Goal: Task Accomplishment & Management: Complete application form

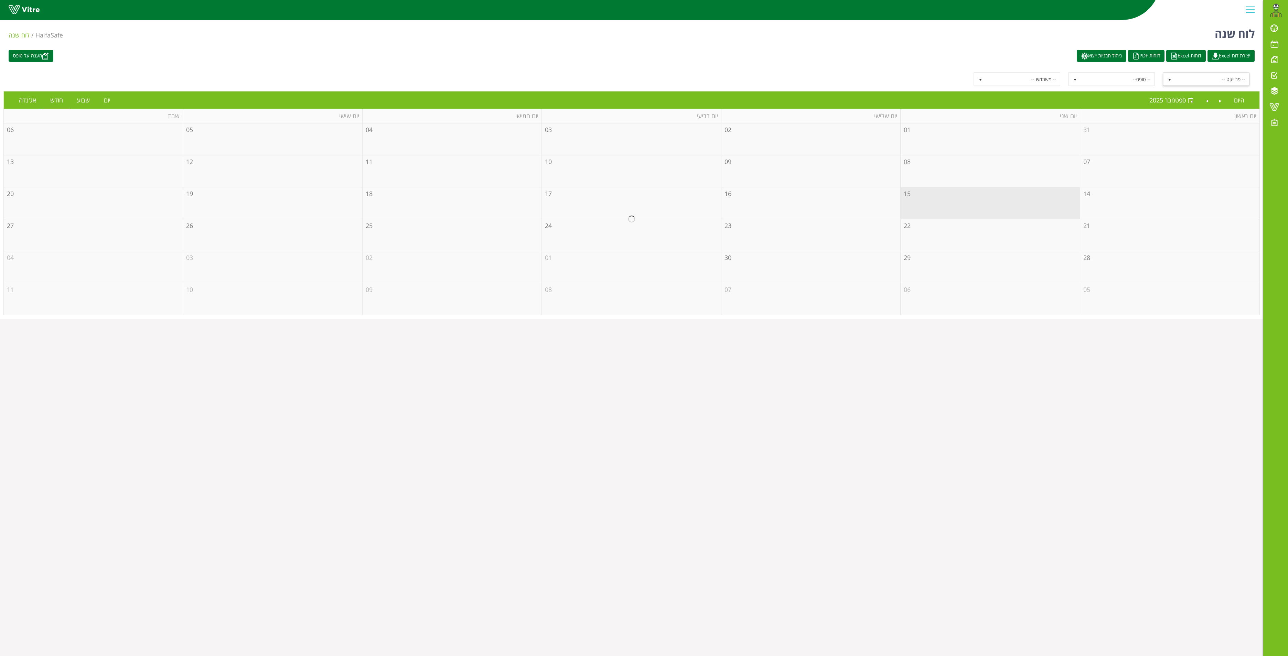
click at [1170, 79] on span "select" at bounding box center [1170, 80] width 6 height 6
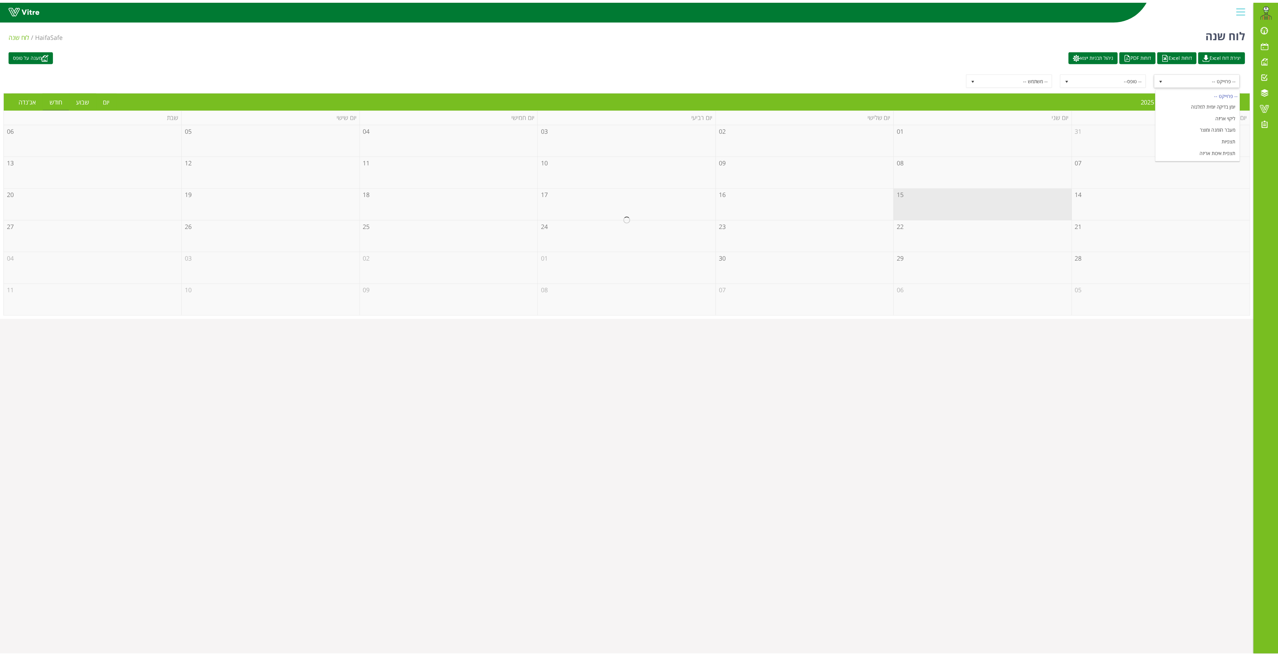
scroll to position [89, 0]
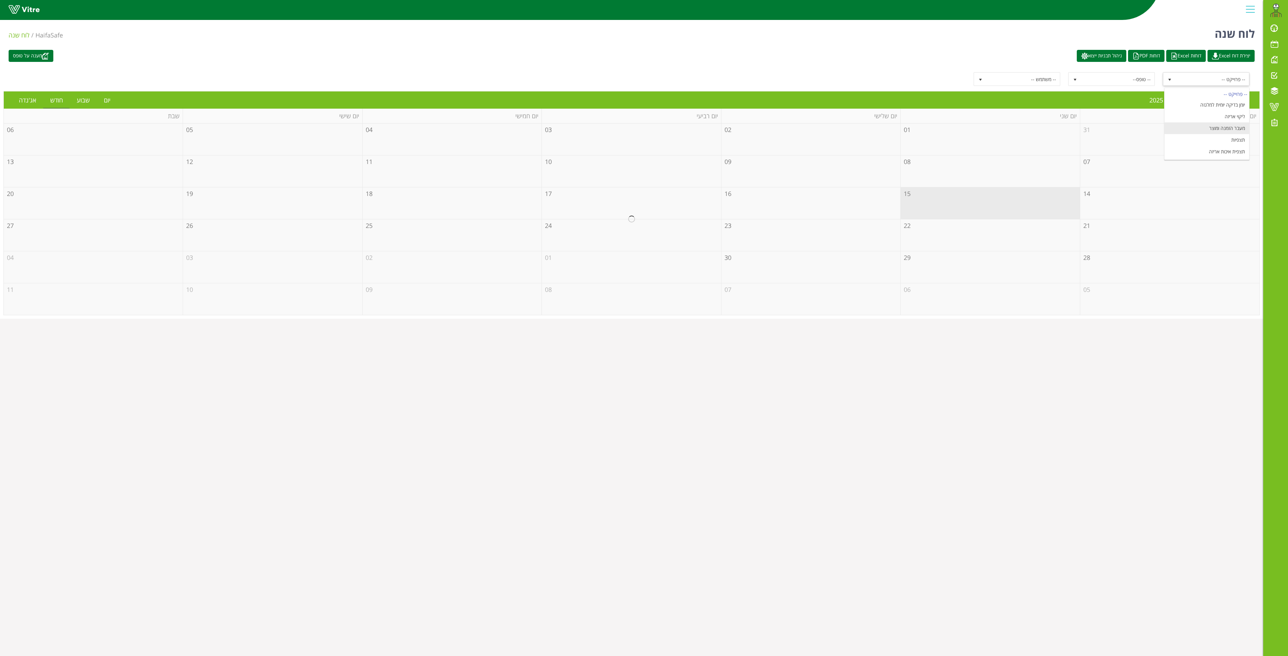
click at [1218, 127] on li "מעבר הזמנה ומוצר" at bounding box center [1206, 128] width 85 height 12
click at [102, 107] on link "יום" at bounding box center [107, 100] width 20 height 16
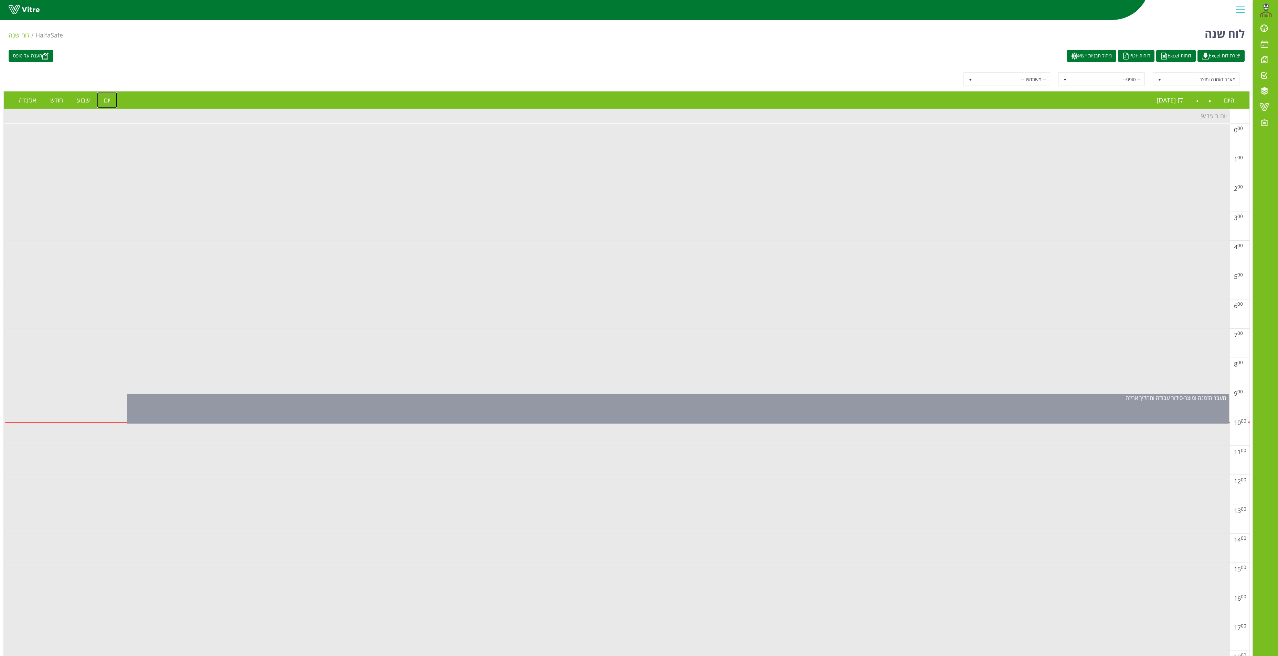
click at [878, 415] on div "מעבר הזמנה ומוצר - סידור עבודה ותהליך אריזה" at bounding box center [678, 409] width 1102 height 30
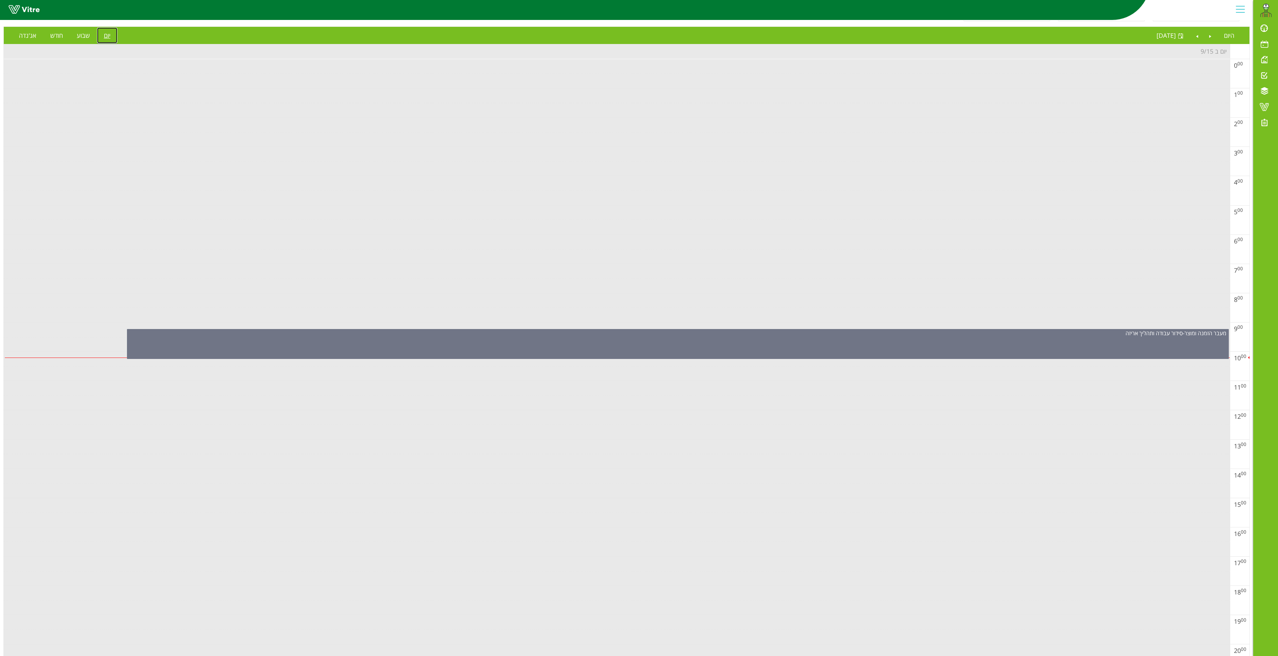
scroll to position [0, 0]
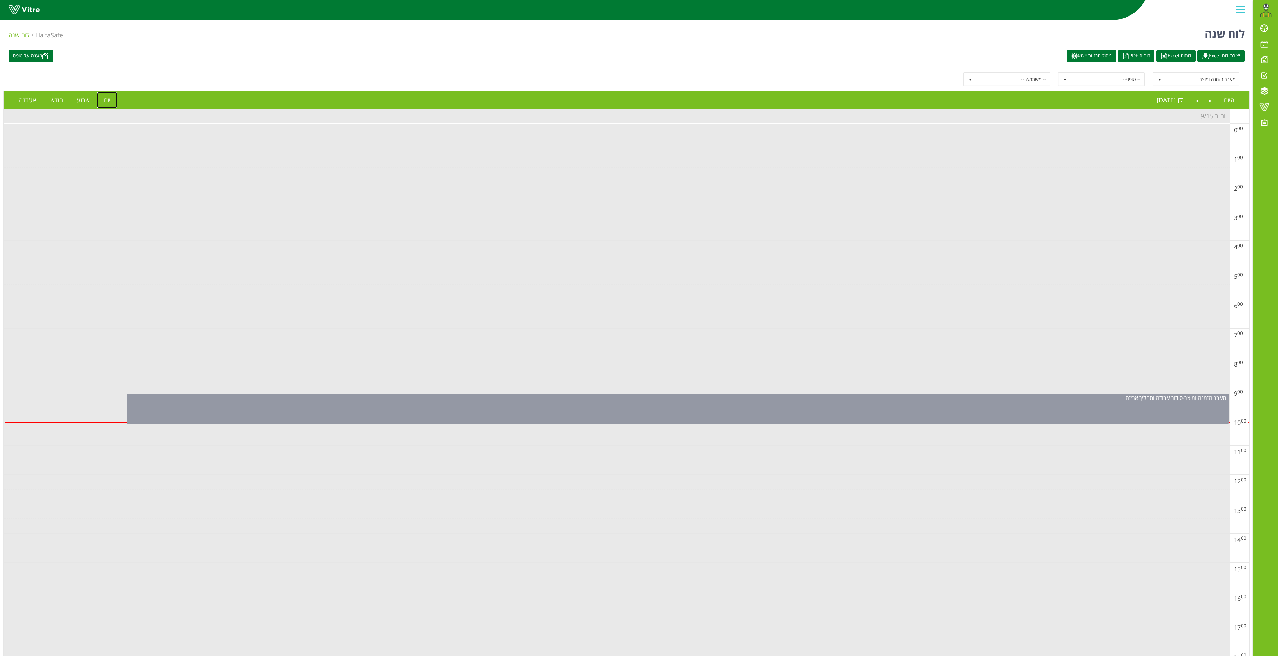
click at [724, 402] on div "מעבר הזמנה ומוצר - סידור עבודה ותהליך אריזה" at bounding box center [677, 398] width 1101 height 8
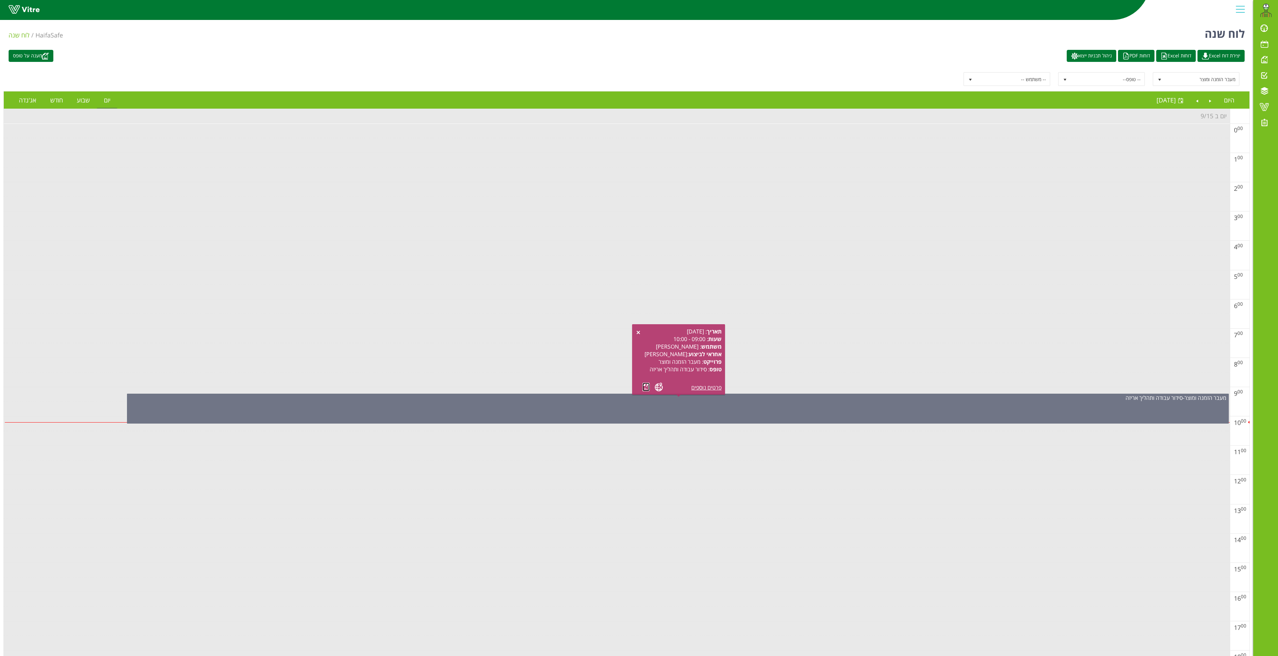
click at [647, 386] on link at bounding box center [645, 387] width 7 height 9
click at [1196, 103] on link "Next" at bounding box center [1196, 100] width 13 height 16
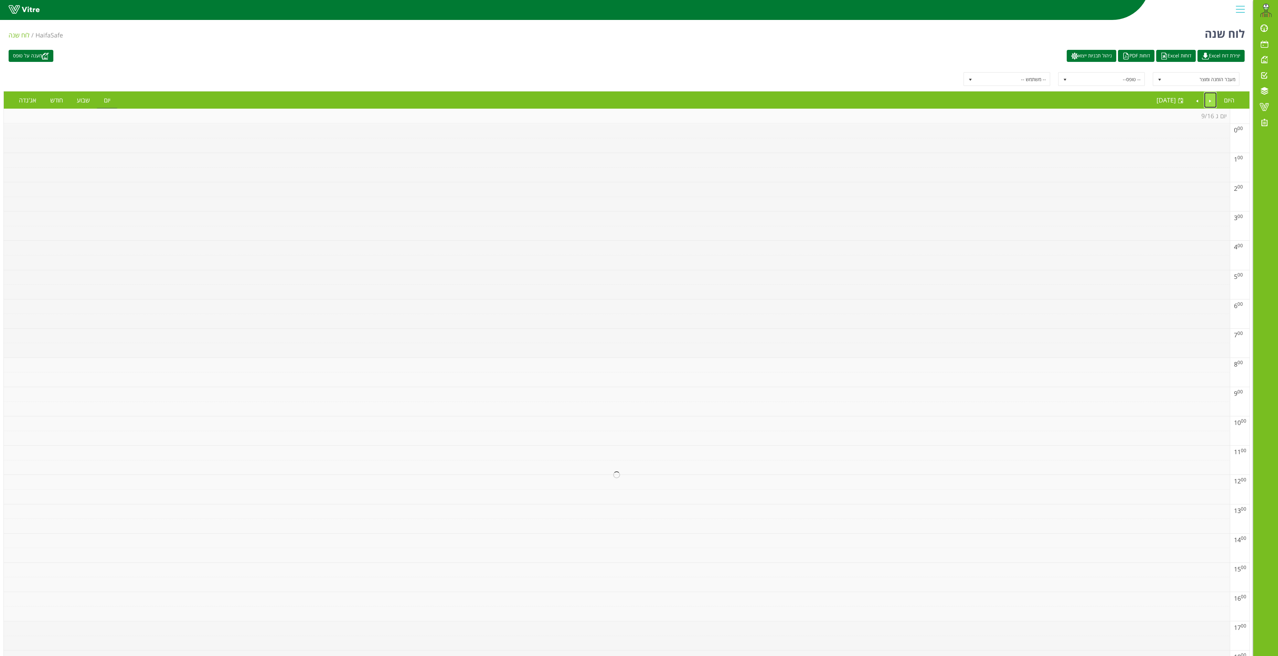
click at [1210, 100] on link "Previous" at bounding box center [1210, 100] width 13 height 16
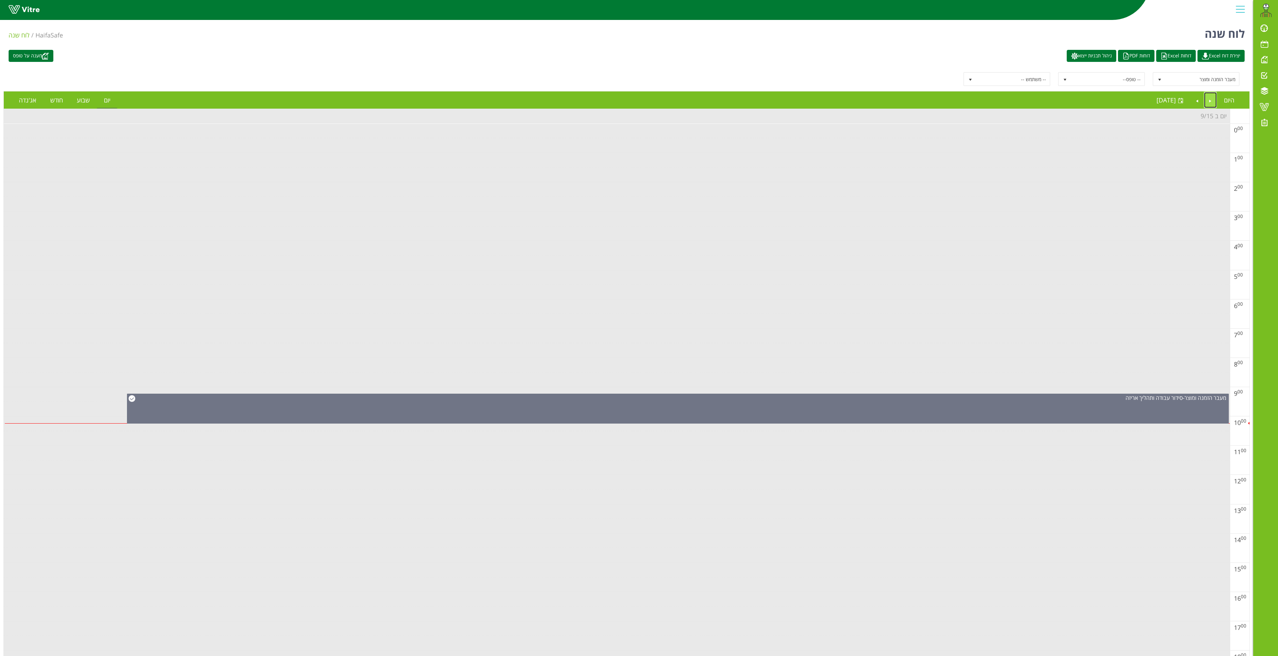
click at [1205, 102] on link "Previous" at bounding box center [1210, 100] width 13 height 16
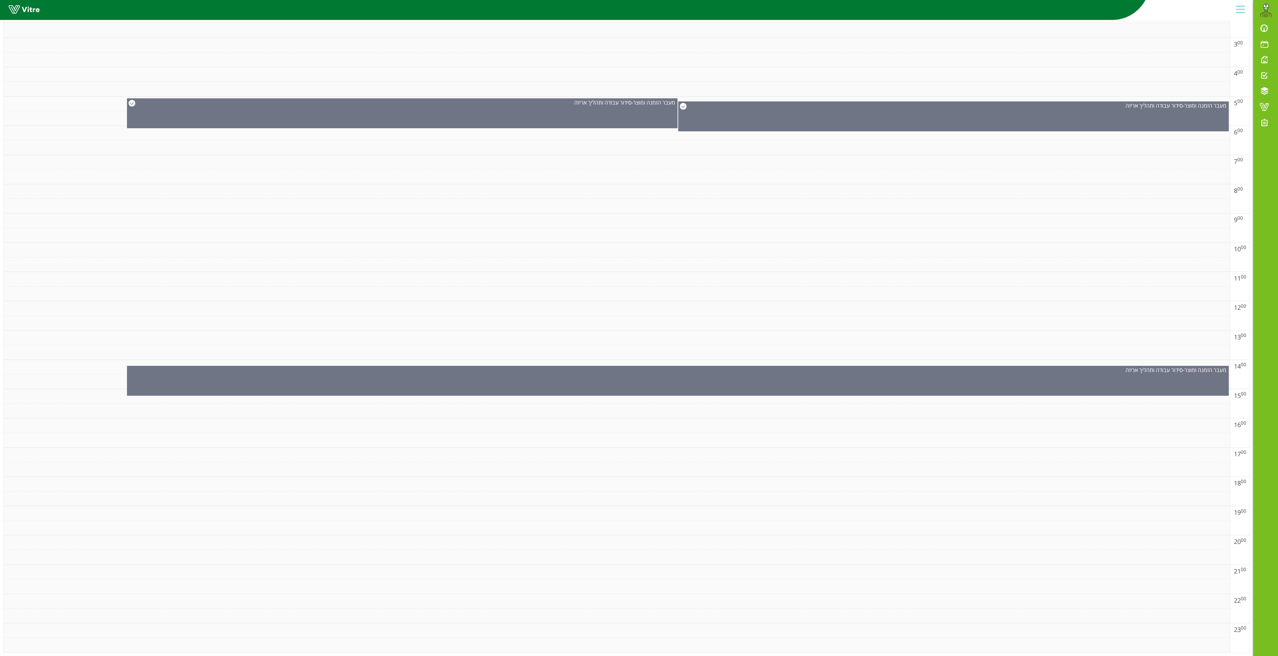
scroll to position [193, 0]
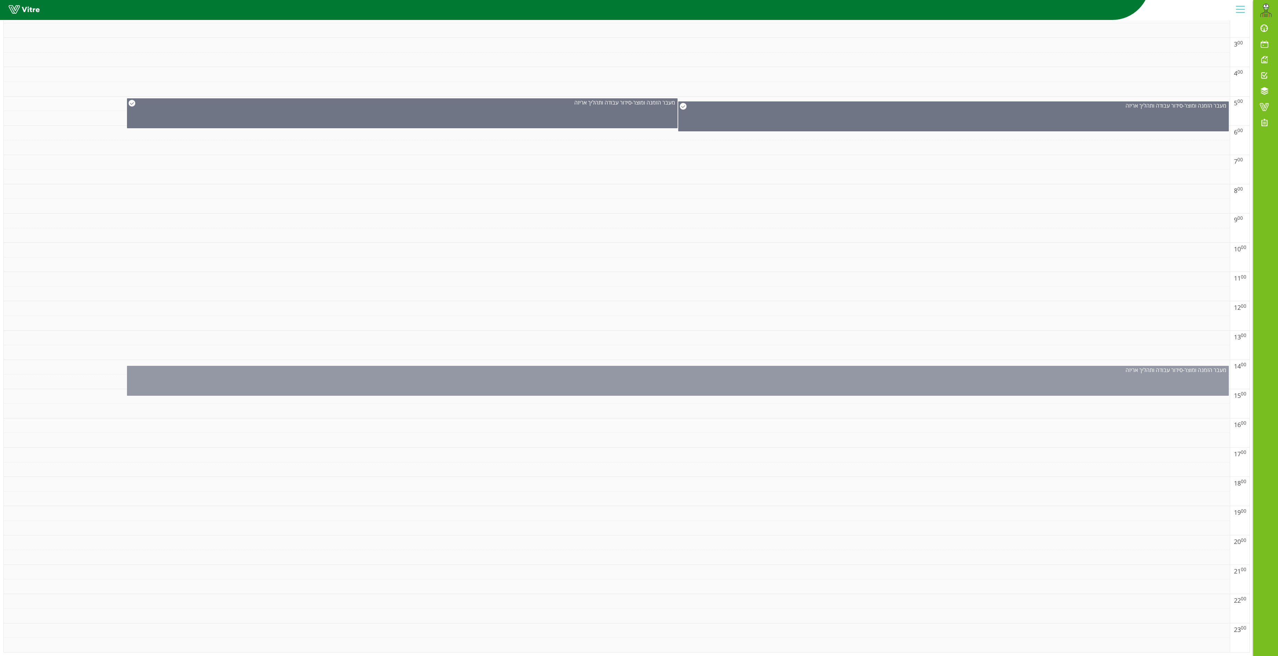
click at [911, 373] on div "מעבר הזמנה ומוצר - סידור עבודה ותהליך אריזה" at bounding box center [678, 381] width 1102 height 30
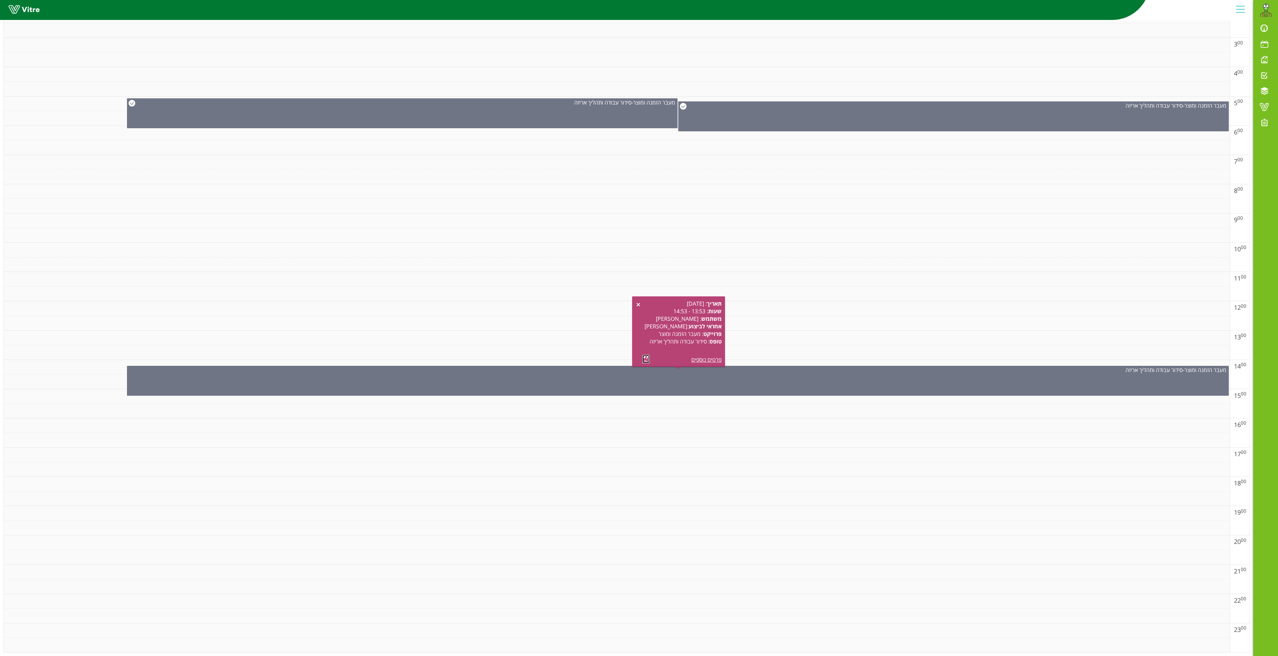
click at [645, 355] on link at bounding box center [645, 359] width 7 height 9
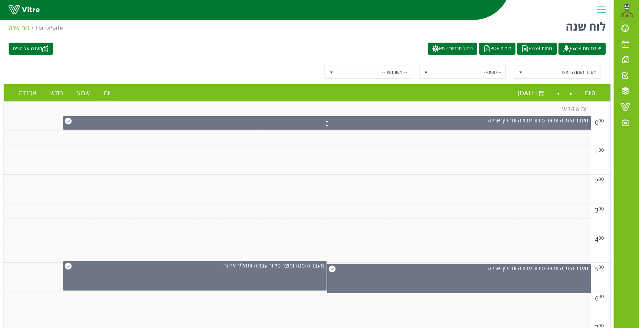
scroll to position [0, 0]
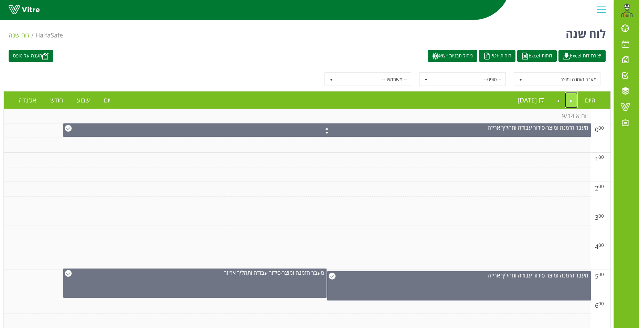
click at [570, 102] on link "Previous" at bounding box center [571, 100] width 13 height 16
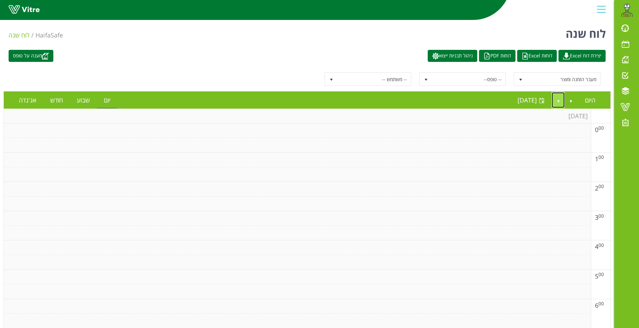
click at [559, 100] on link "Next" at bounding box center [557, 100] width 13 height 16
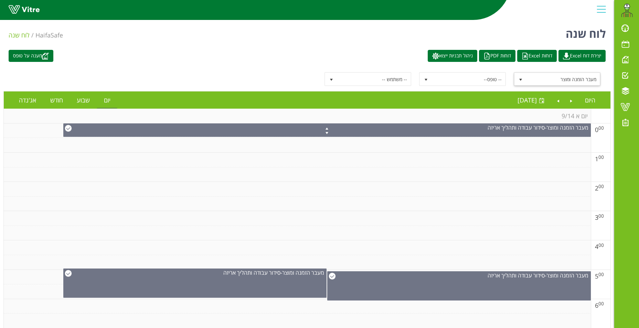
click at [521, 79] on span "select" at bounding box center [521, 80] width 6 height 6
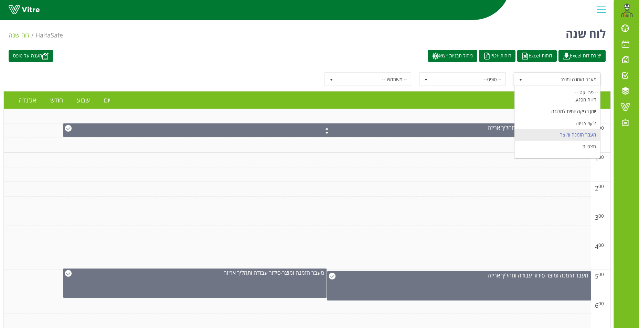
scroll to position [82, 0]
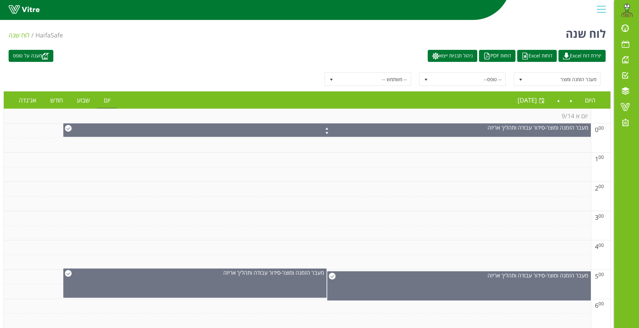
drag, startPoint x: 548, startPoint y: 83, endPoint x: 546, endPoint y: 68, distance: 14.6
click at [546, 68] on div "מעבר הזמנה ומוצר 1631 -- טופס-- -- משתמש --" at bounding box center [306, 79] width 607 height 24
click at [424, 79] on span "select" at bounding box center [426, 80] width 6 height 6
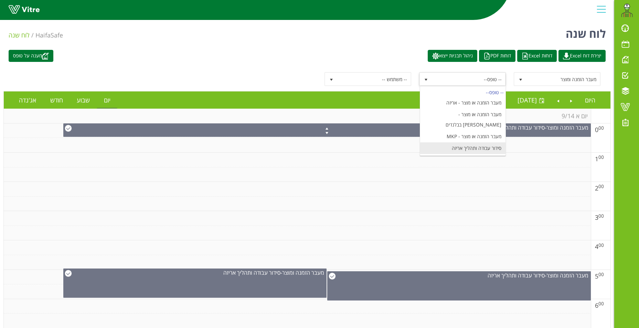
click at [473, 142] on li "סידור עבודה ותהליך אריזה" at bounding box center [462, 148] width 85 height 12
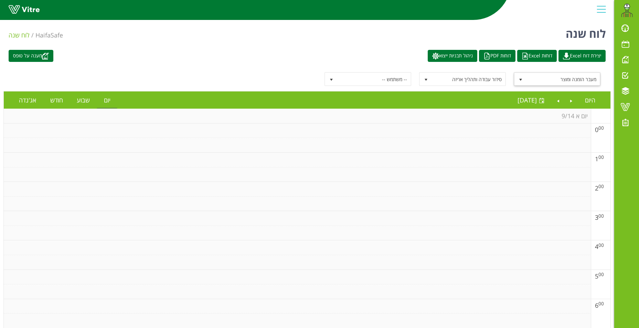
click at [521, 79] on span "select" at bounding box center [521, 80] width 6 height 6
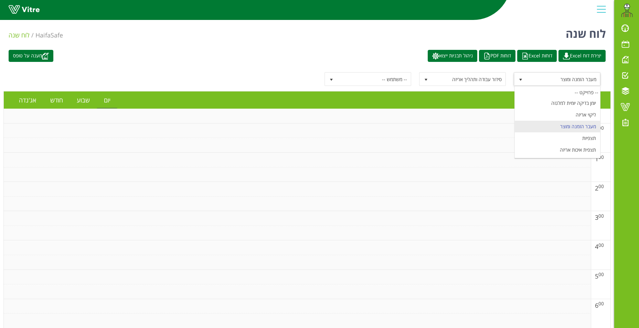
click at [564, 87] on div "-- פרוייקט -- אירועי בטיחות בדיקות המכלה בדיקות תפעול מתקן T ביקורת ציוד סובב א…" at bounding box center [557, 122] width 86 height 72
click at [565, 91] on div "-- פרוייקט --" at bounding box center [557, 92] width 85 height 9
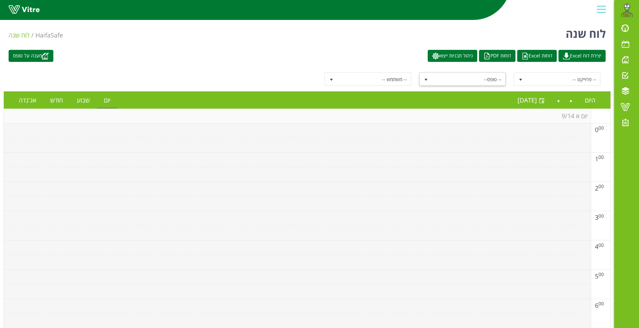
click at [425, 81] on span "select" at bounding box center [426, 80] width 6 height 6
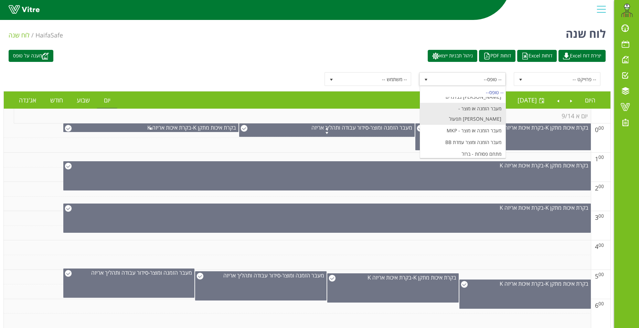
scroll to position [722, 0]
click at [473, 124] on li "מעבר הזמנה ומוצר עמדת BB" at bounding box center [462, 130] width 85 height 12
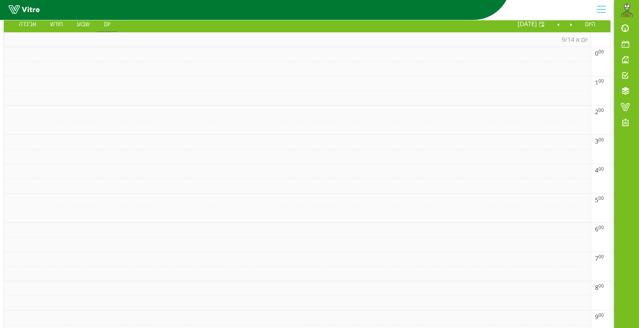
scroll to position [0, 0]
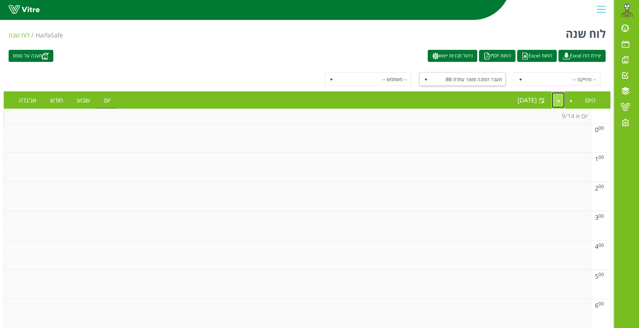
click at [558, 102] on link "Next" at bounding box center [557, 100] width 13 height 16
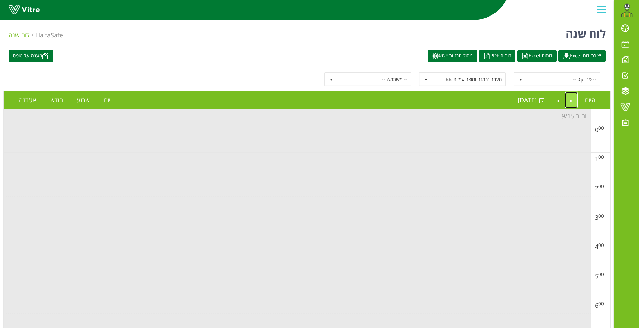
click at [572, 98] on link "Previous" at bounding box center [571, 100] width 13 height 16
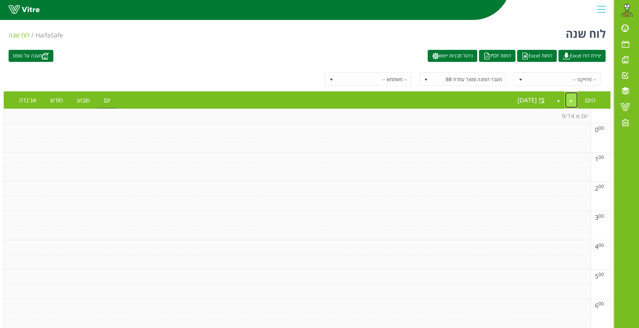
click at [569, 99] on link "Previous" at bounding box center [571, 100] width 13 height 16
click at [519, 77] on span "select" at bounding box center [521, 80] width 6 height 6
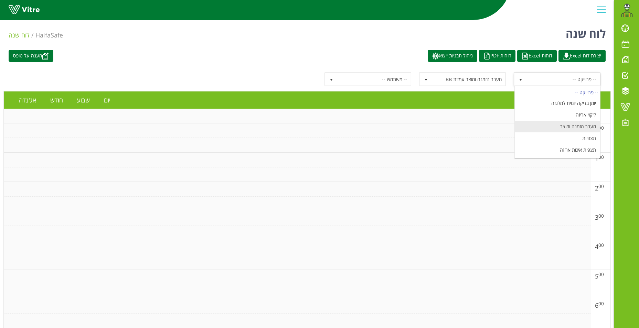
click at [560, 127] on li "מעבר הזמנה ומוצר" at bounding box center [557, 127] width 85 height 12
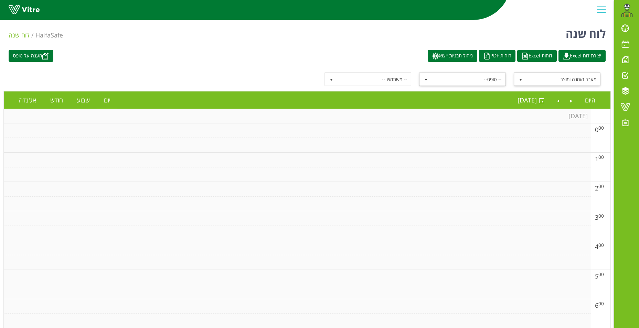
click at [436, 78] on span "-- טופס--" at bounding box center [469, 79] width 74 height 12
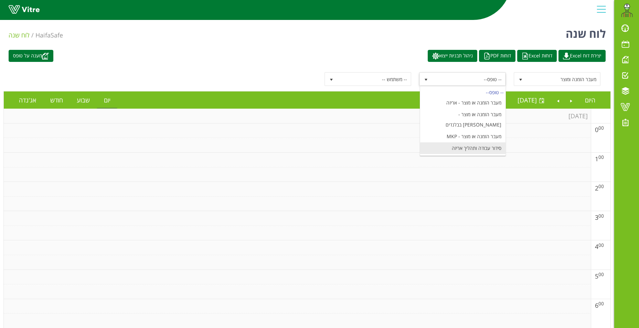
click at [456, 142] on li "סידור עבודה ותהליך אריזה" at bounding box center [462, 148] width 85 height 12
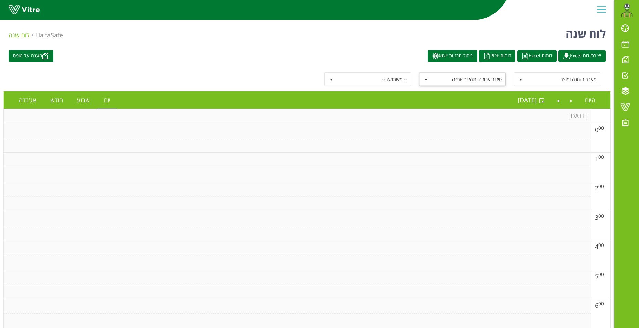
click at [424, 80] on span "select" at bounding box center [426, 80] width 6 height 6
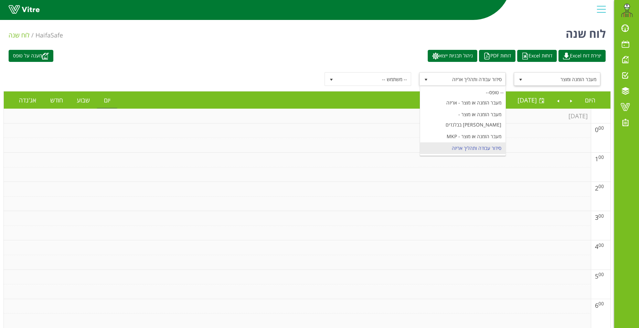
click at [520, 79] on span "select" at bounding box center [521, 80] width 6 height 6
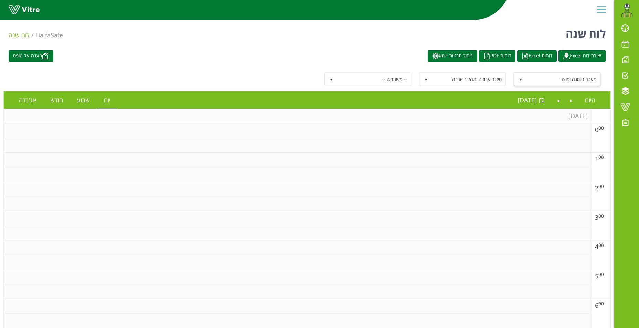
click at [521, 78] on span "select" at bounding box center [521, 80] width 6 height 6
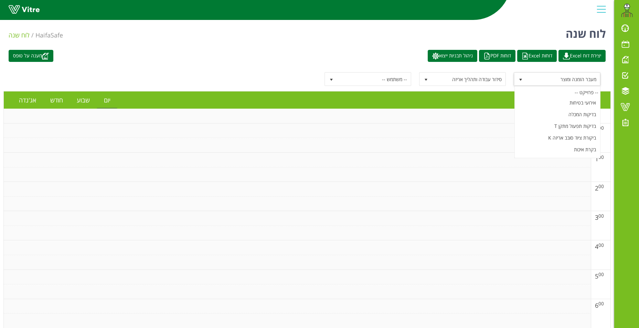
scroll to position [58, 0]
click at [562, 89] on div "-- פרוייקט --" at bounding box center [557, 92] width 85 height 9
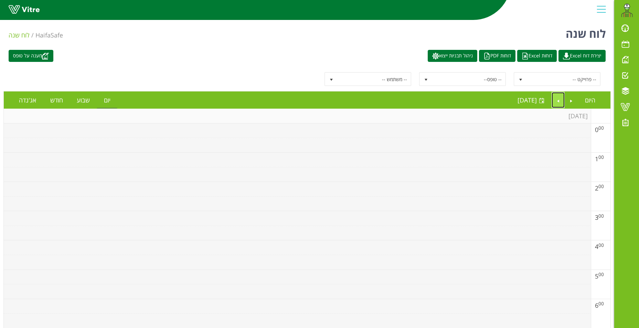
click at [558, 101] on link "Next" at bounding box center [557, 100] width 13 height 16
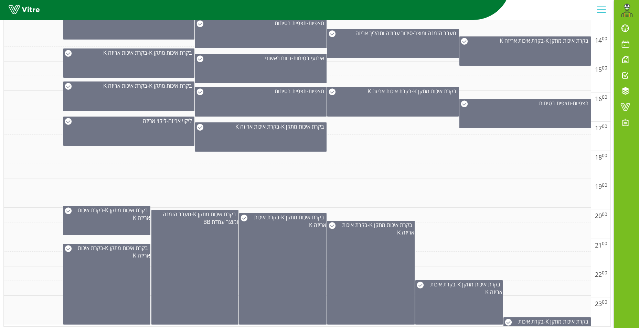
scroll to position [502, 0]
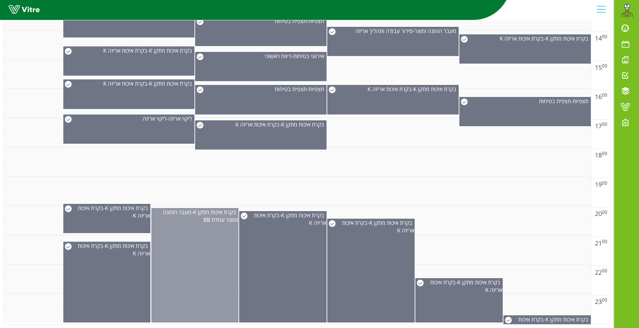
click at [191, 262] on div "בקרת איכות מתקן K - מעבר הזמנה ומוצר עמדת BB" at bounding box center [194, 265] width 87 height 115
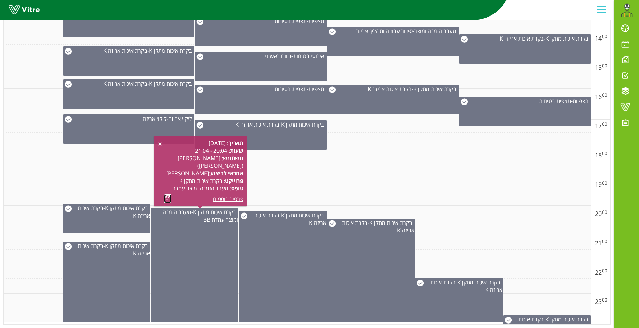
click at [167, 200] on link at bounding box center [167, 198] width 7 height 9
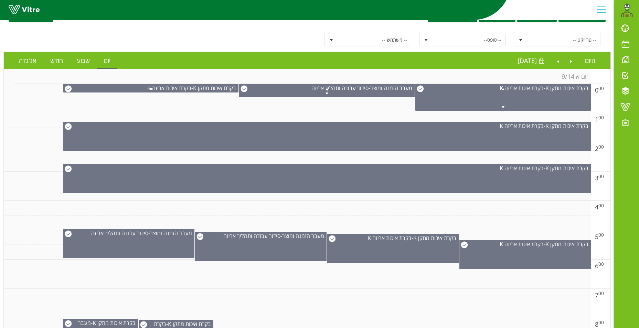
scroll to position [0, 0]
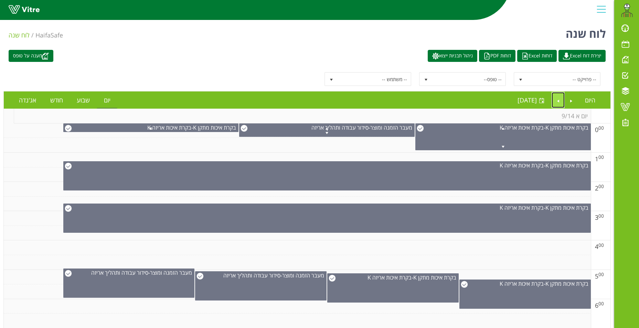
click at [560, 98] on link "Next" at bounding box center [557, 100] width 13 height 16
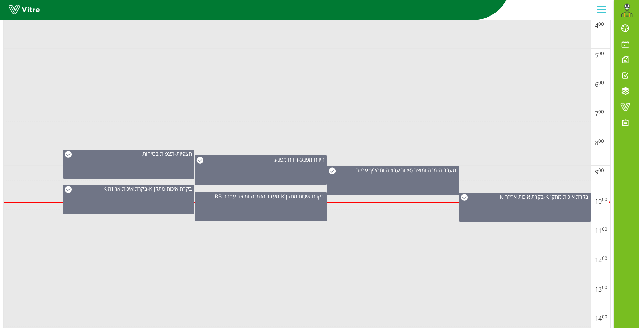
scroll to position [241, 0]
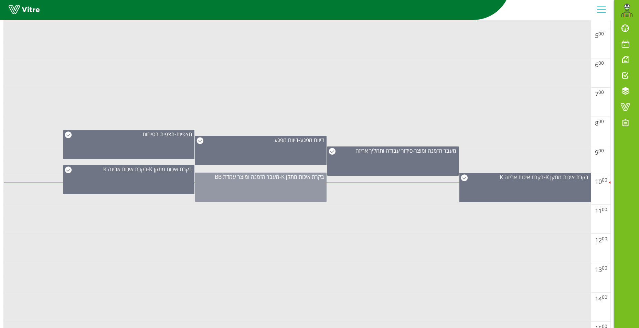
click at [242, 184] on div "בקרת איכות מתקן K - מעבר הזמנה ומוצר עמדת BB" at bounding box center [260, 187] width 131 height 29
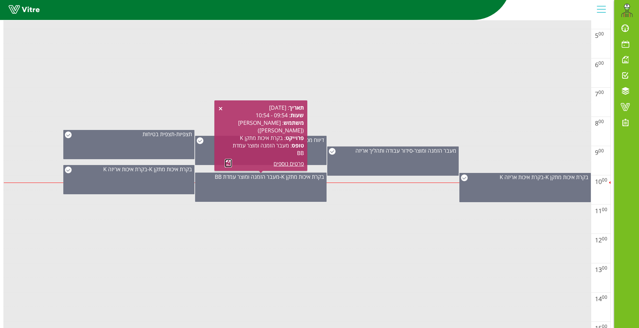
click at [227, 163] on link at bounding box center [228, 163] width 7 height 9
click at [226, 162] on link at bounding box center [228, 163] width 7 height 9
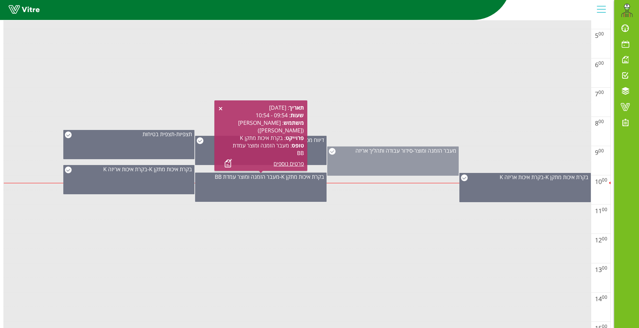
click at [384, 172] on div "מעבר הזמנה ומוצר - סידור עבודה ותהליך אריזה" at bounding box center [392, 161] width 131 height 29
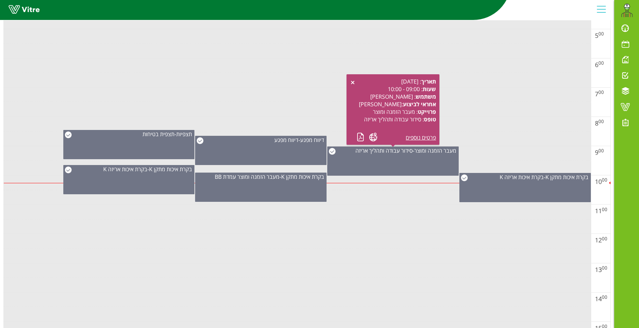
click at [291, 93] on td at bounding box center [297, 95] width 587 height 15
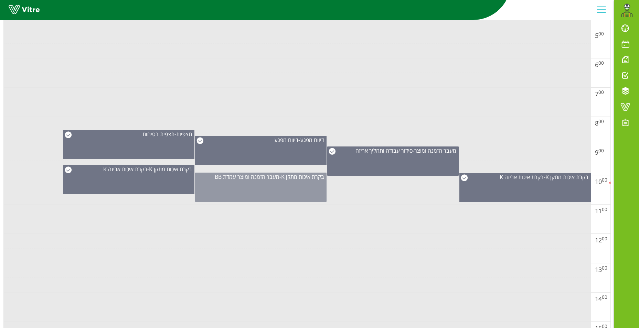
drag, startPoint x: 253, startPoint y: 188, endPoint x: 248, endPoint y: 188, distance: 4.1
click at [251, 188] on div "בקרת איכות מתקן K - מעבר הזמנה ומוצר עמדת BB" at bounding box center [260, 187] width 131 height 29
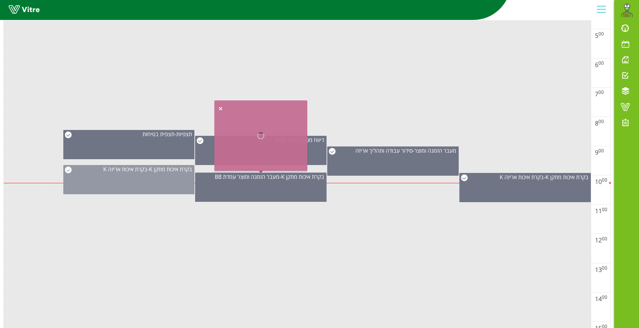
click at [158, 181] on div "בקרת איכות מתקן K - בקרת איכות אריזה K" at bounding box center [128, 179] width 131 height 29
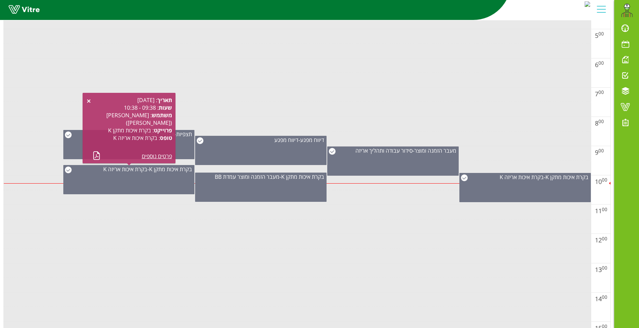
click at [247, 83] on td at bounding box center [297, 80] width 587 height 15
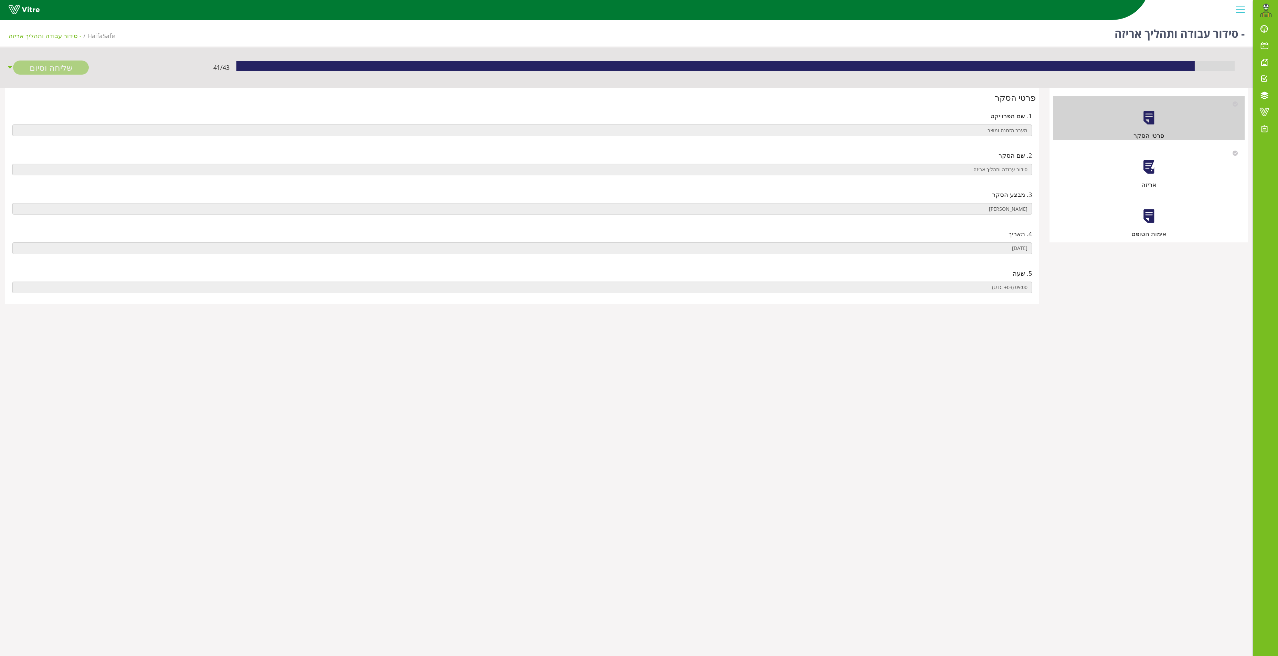
click at [1149, 160] on div at bounding box center [1148, 166] width 15 height 15
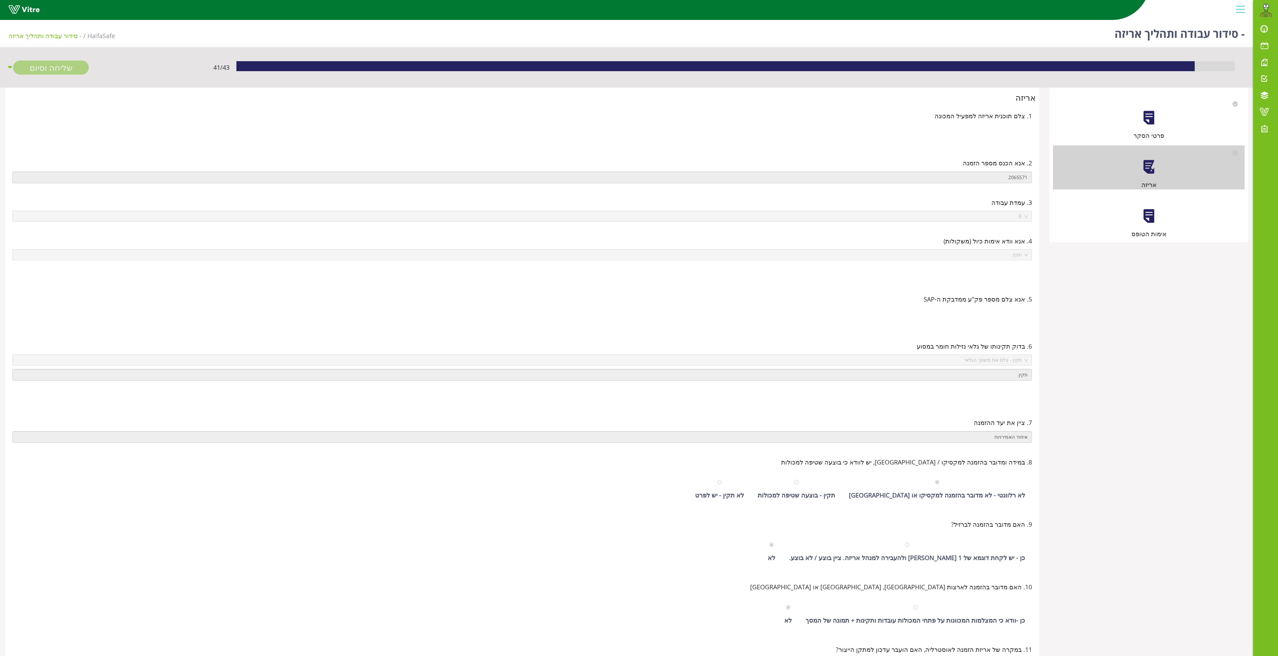
click at [1152, 213] on div at bounding box center [1148, 215] width 15 height 15
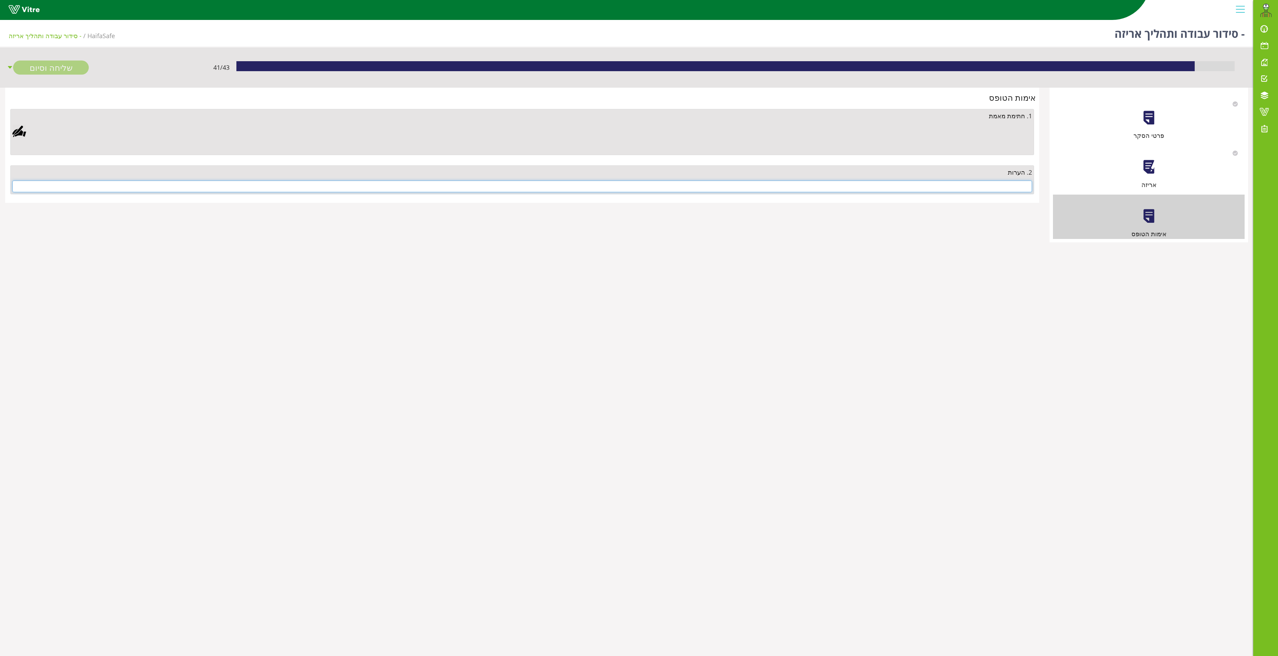
click at [997, 190] on input "text" at bounding box center [521, 187] width 1019 height 12
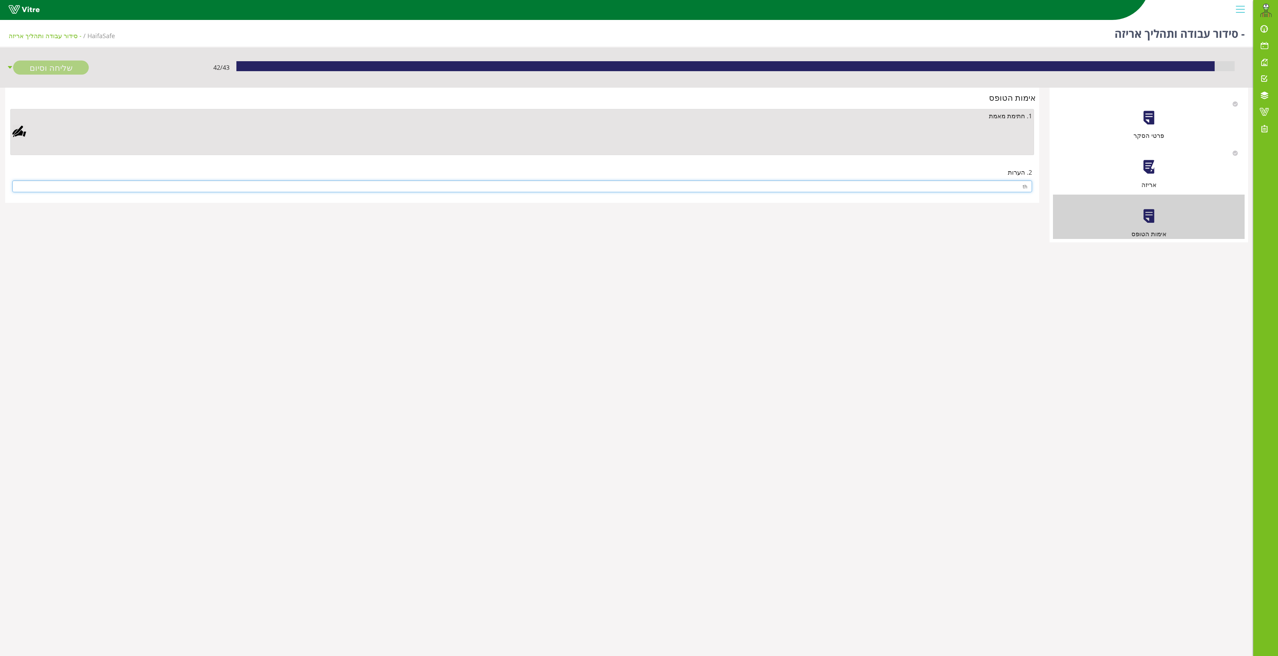
type input "t"
type input "אין"
click at [16, 135] on div at bounding box center [19, 132] width 14 height 14
click at [477, 253] on div "Clear Save Cancel" at bounding box center [432, 250] width 224 height 172
click at [390, 209] on div "Clear Save Cancel" at bounding box center [432, 250] width 224 height 172
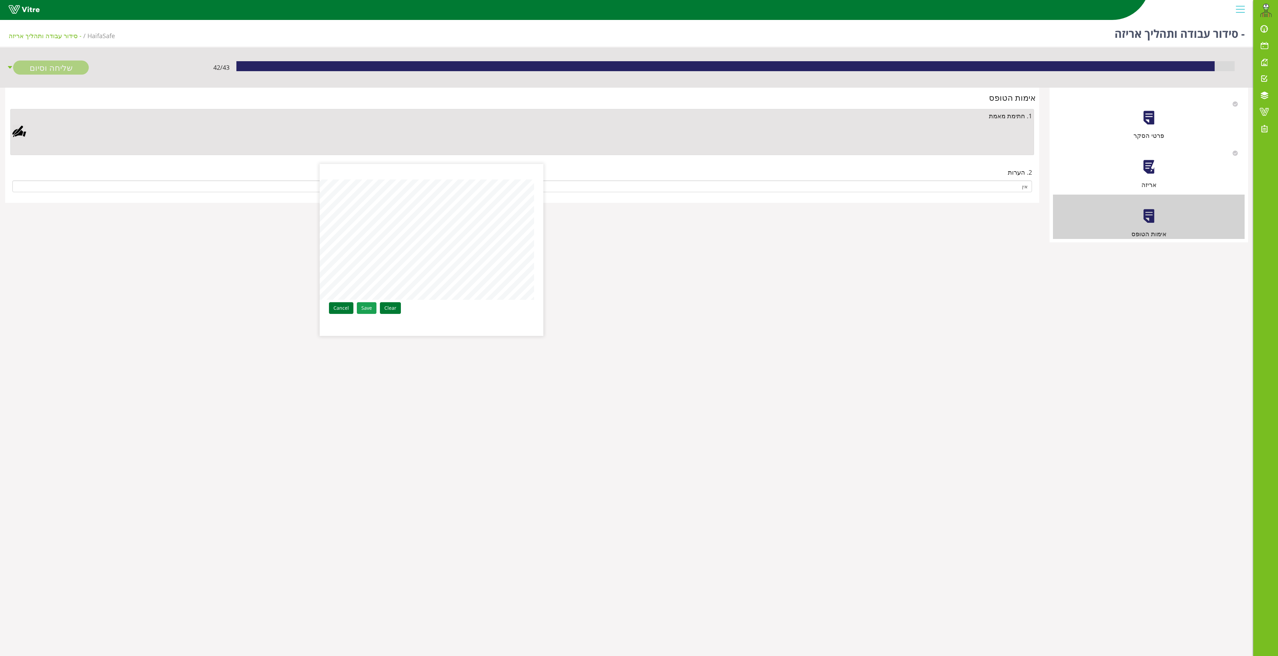
click at [371, 306] on link "Save" at bounding box center [367, 308] width 20 height 12
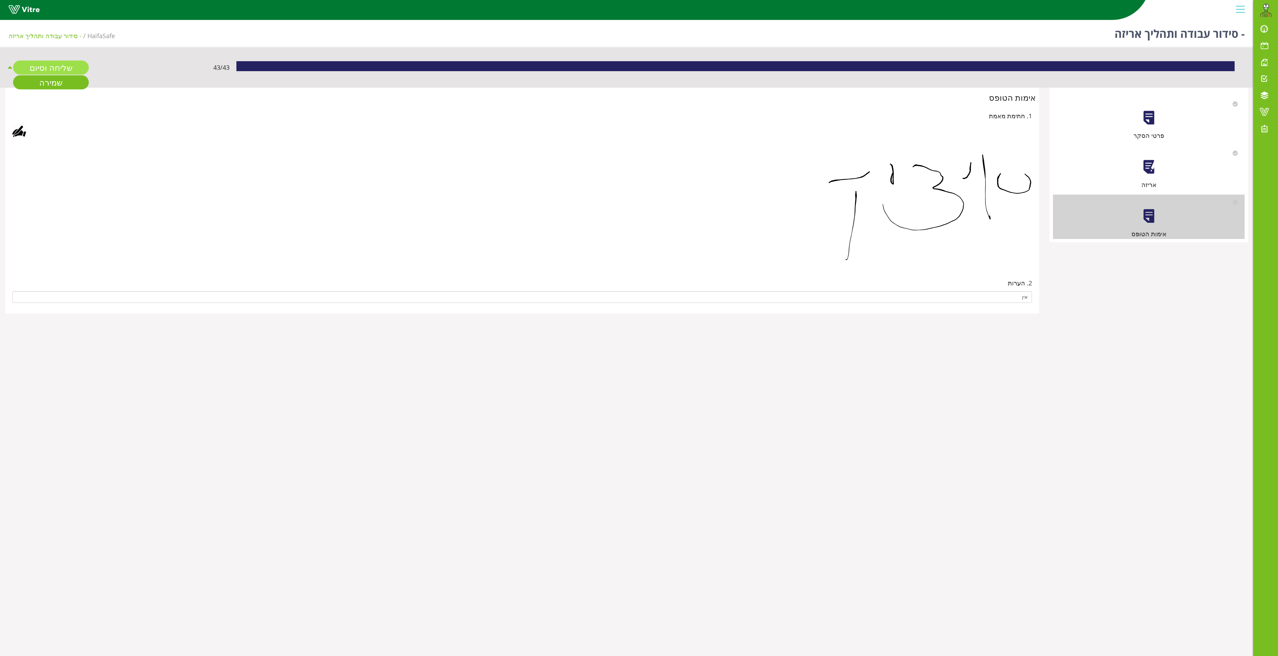
click at [55, 61] on link "שליחה וסיום" at bounding box center [51, 68] width 76 height 14
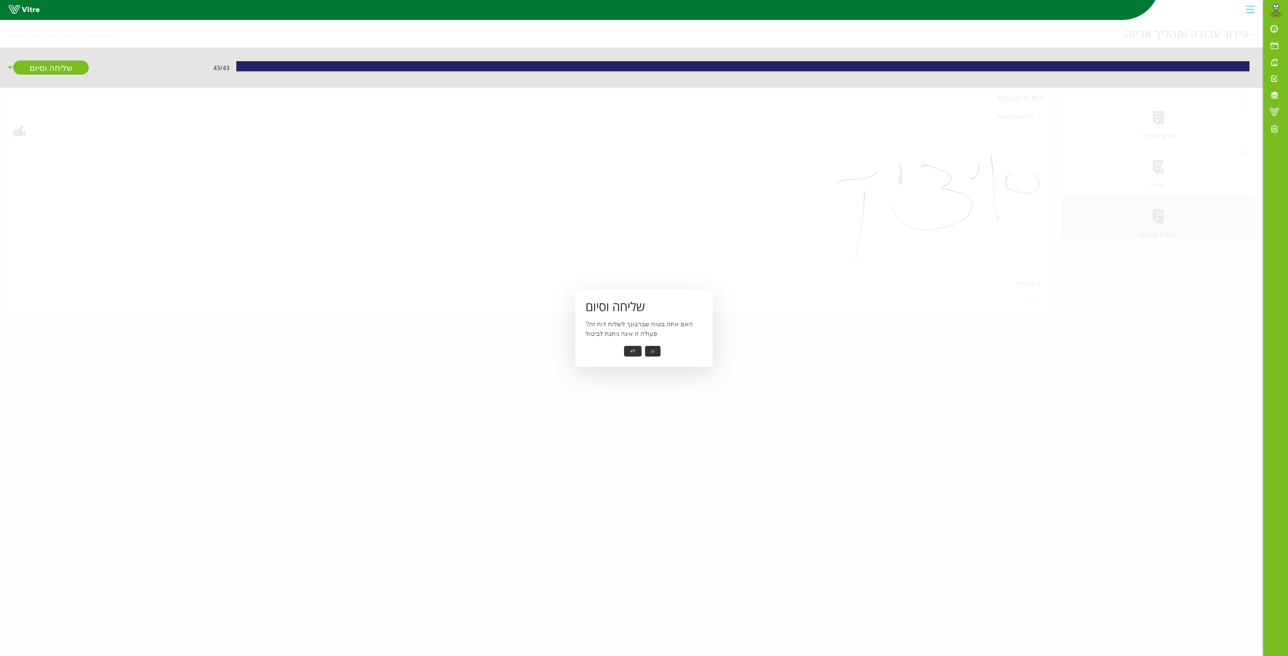
click at [653, 346] on button "כן" at bounding box center [652, 351] width 15 height 11
click at [647, 347] on button "אישור" at bounding box center [642, 346] width 23 height 11
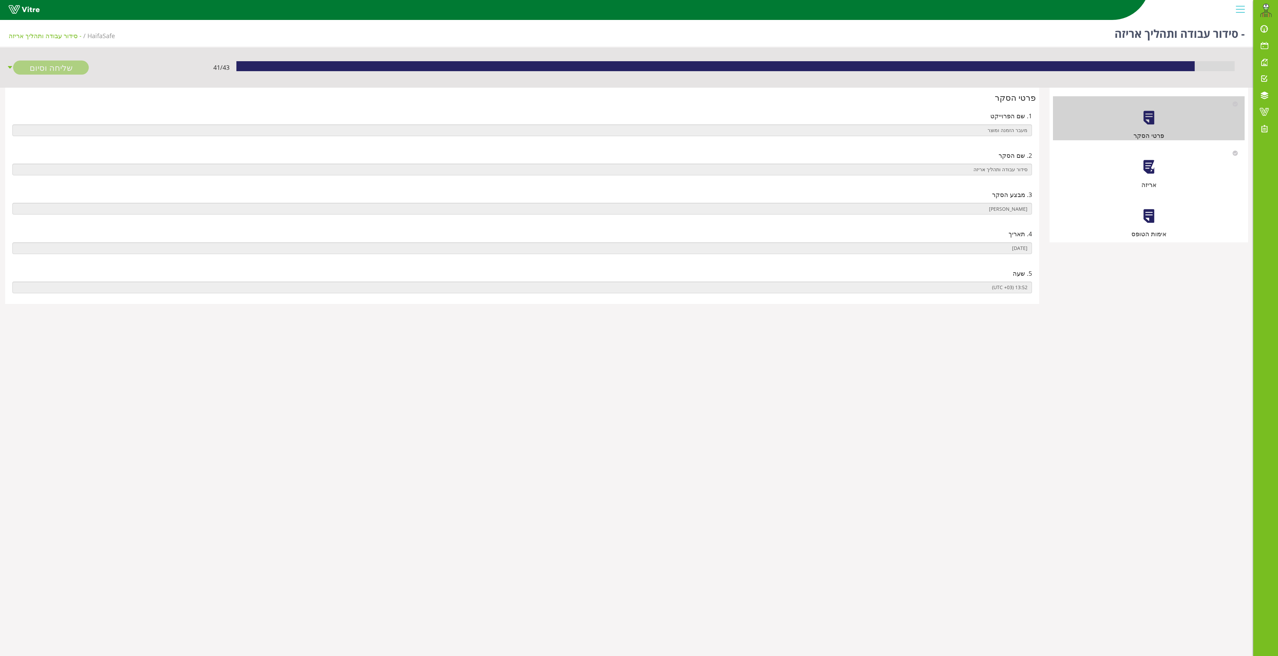
click at [1144, 164] on div at bounding box center [1148, 166] width 15 height 15
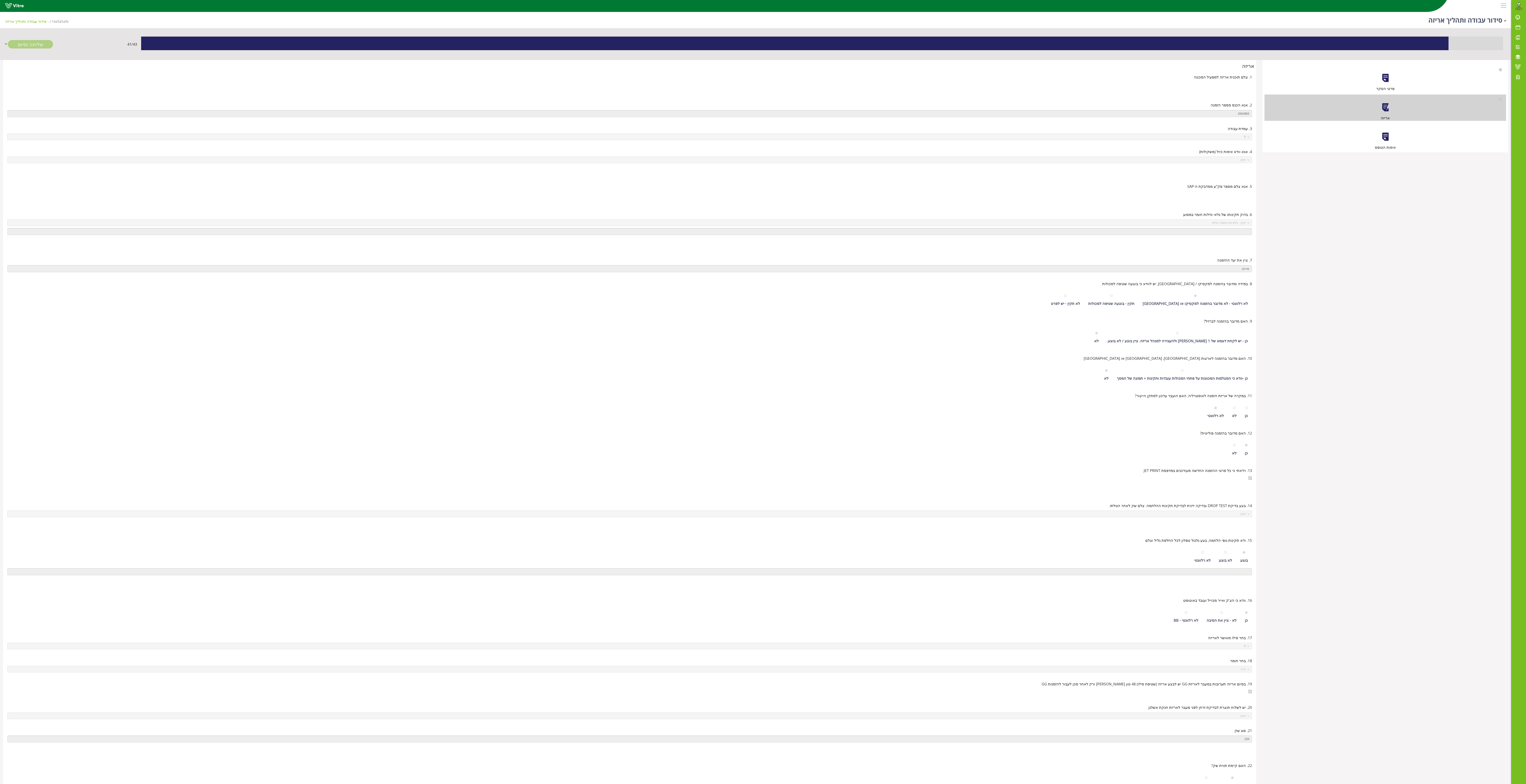
click at [763, 138] on div at bounding box center [1385, 136] width 9 height 9
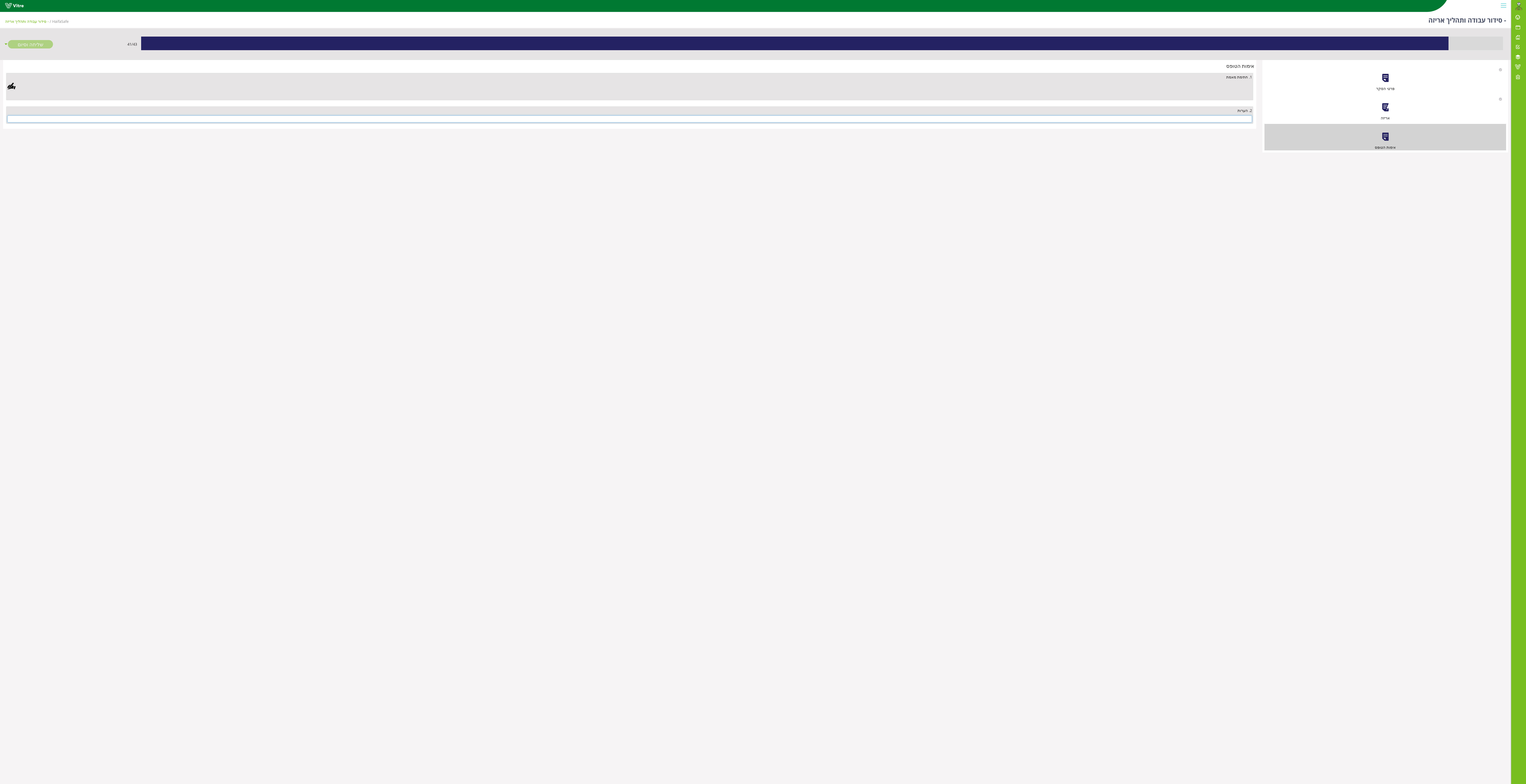
click at [763, 118] on input "text" at bounding box center [630, 119] width 1245 height 7
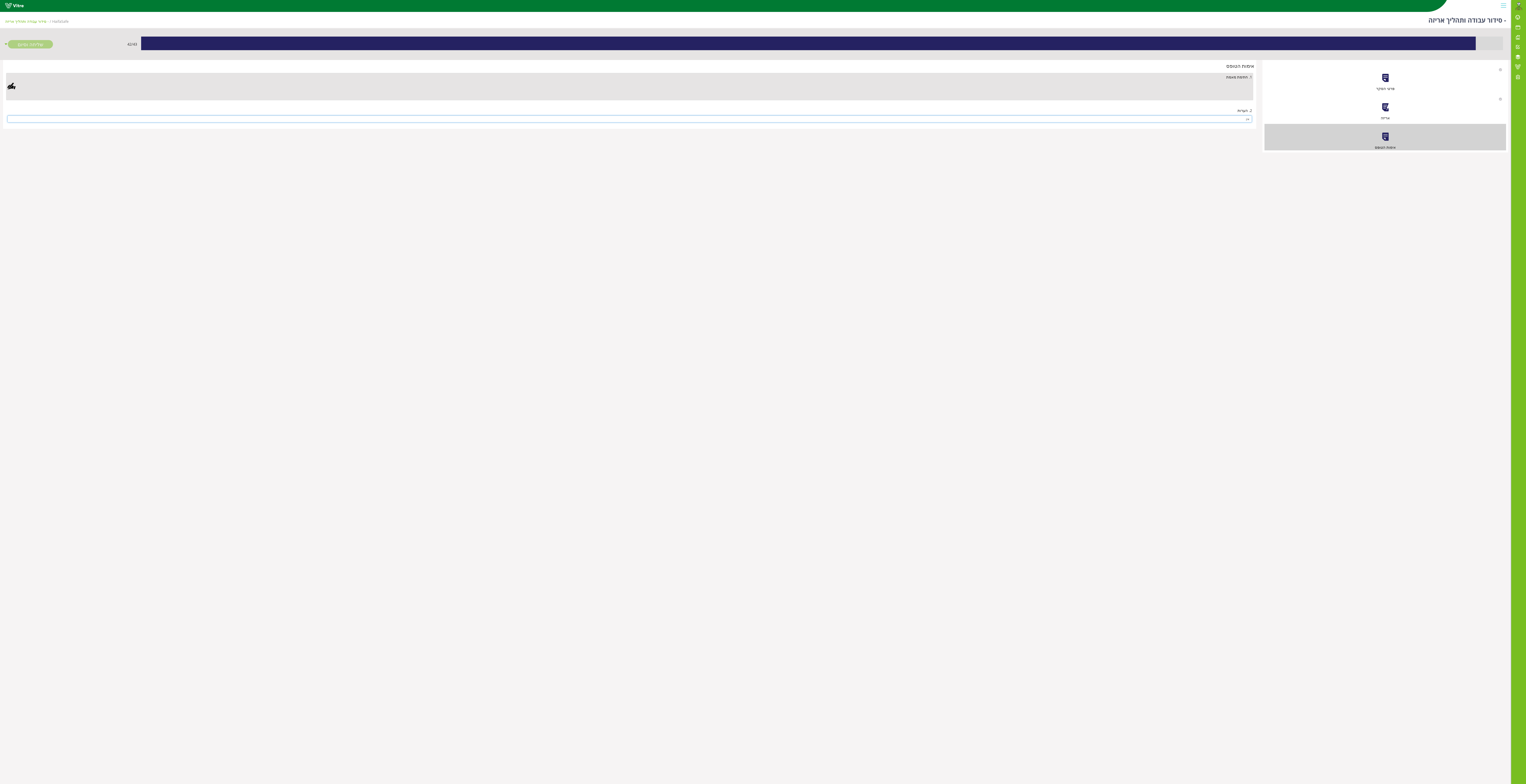
type input "אין"
click at [8, 88] on div at bounding box center [11, 86] width 8 height 8
click at [517, 234] on aside "Clear Save Cancel" at bounding box center [763, 392] width 1526 height 784
click at [479, 239] on div "Clear Save Cancel" at bounding box center [449, 247] width 134 height 103
click at [416, 282] on link "Save" at bounding box center [410, 282] width 12 height 7
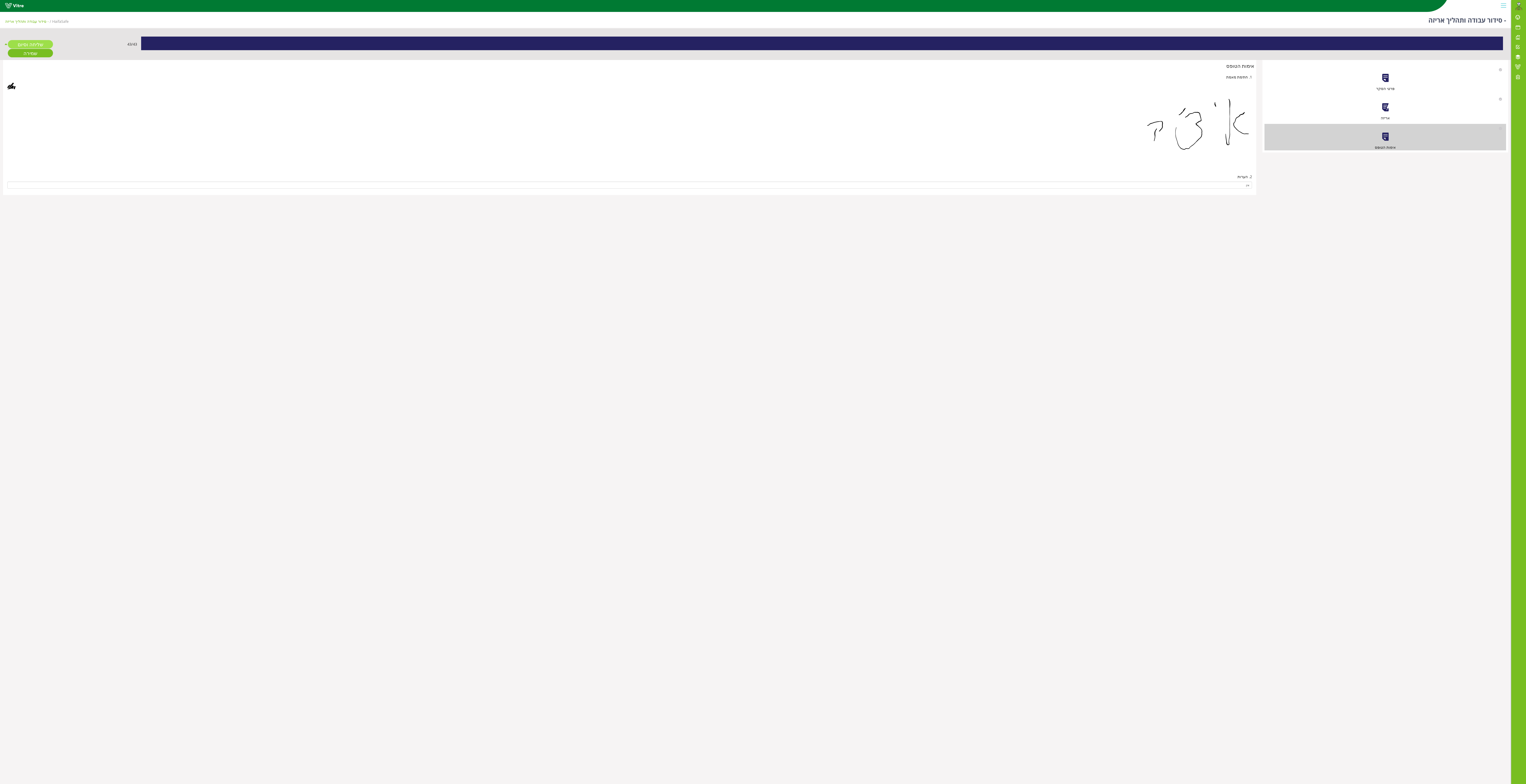
click at [32, 44] on link "שליחה וסיום" at bounding box center [30, 44] width 45 height 8
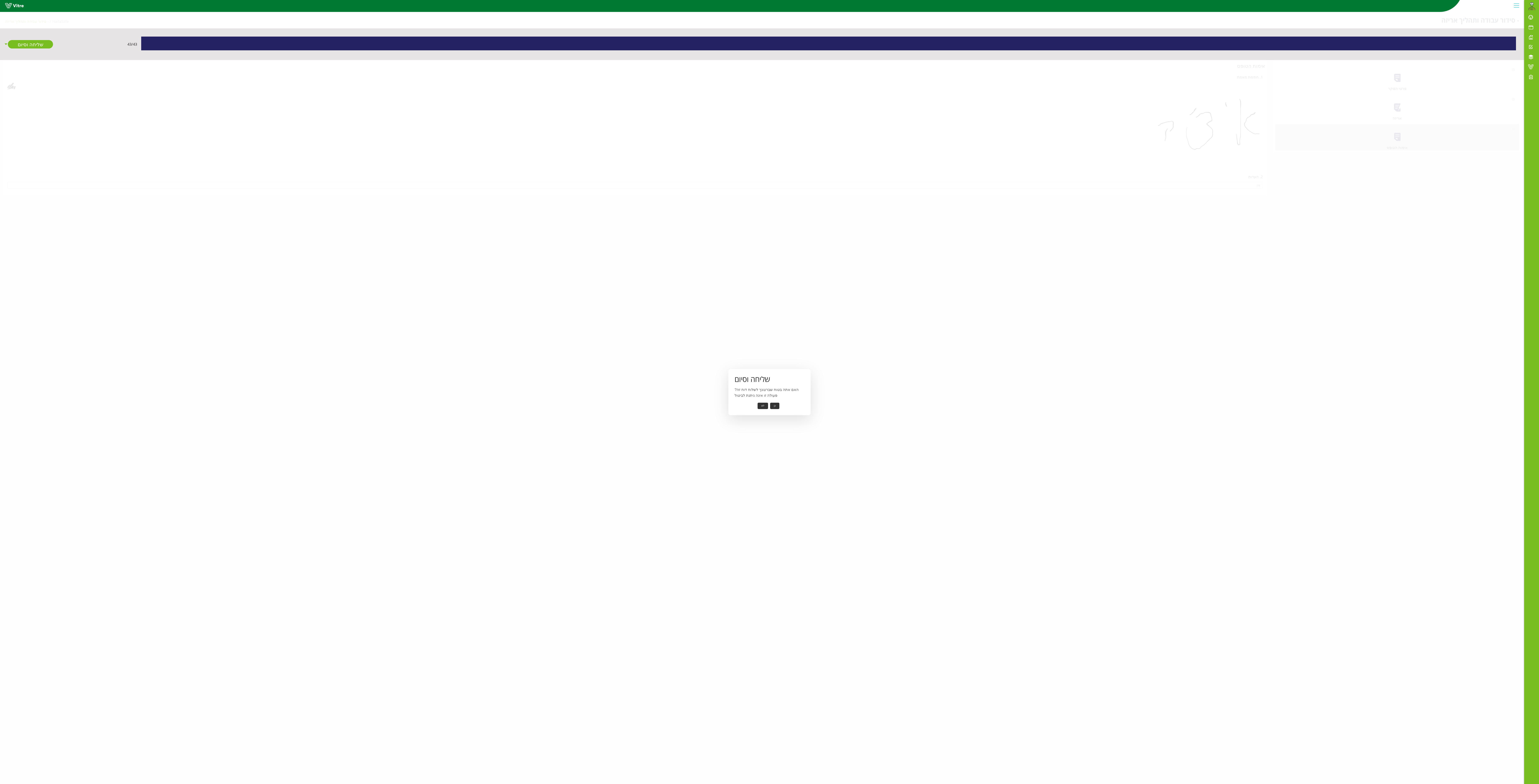
click at [763, 392] on button "כן" at bounding box center [774, 405] width 9 height 7
click at [763, 392] on button "אישור" at bounding box center [768, 402] width 14 height 7
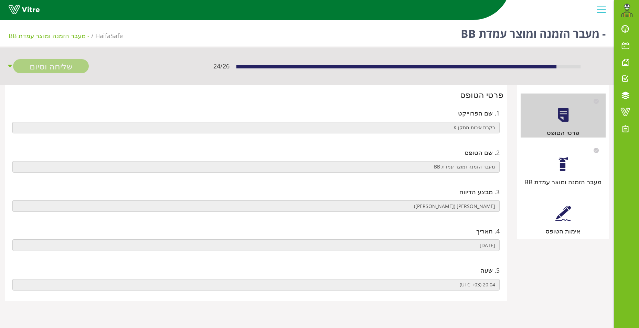
click at [559, 174] on div "מעבר הזמנה ומוצר עמדת BB" at bounding box center [562, 165] width 85 height 44
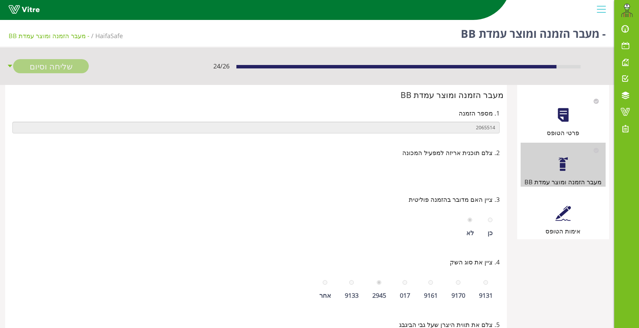
click at [568, 221] on div "אימות הטופס" at bounding box center [562, 214] width 85 height 44
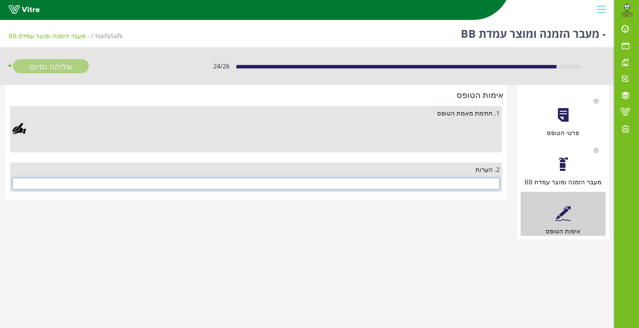
click at [453, 185] on input "text" at bounding box center [255, 184] width 487 height 12
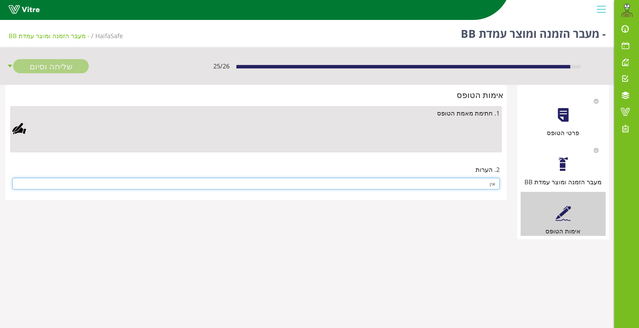
type input "אין"
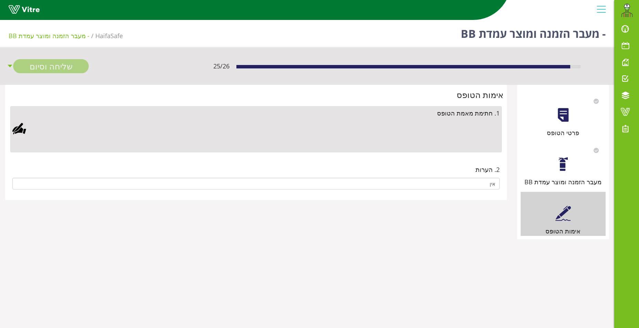
click at [22, 132] on div at bounding box center [19, 129] width 14 height 14
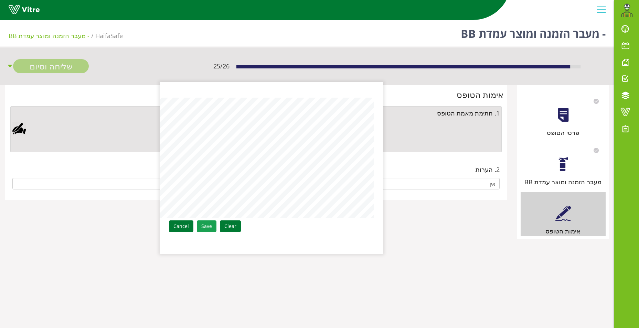
click at [207, 228] on link "Save" at bounding box center [207, 227] width 20 height 12
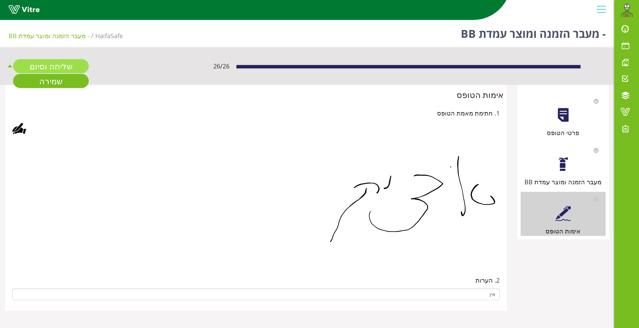
click at [65, 63] on link "שליחה וסיום" at bounding box center [51, 66] width 76 height 14
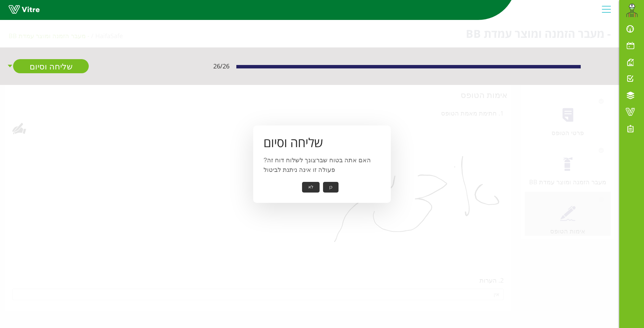
click at [330, 187] on button "כן" at bounding box center [330, 187] width 15 height 11
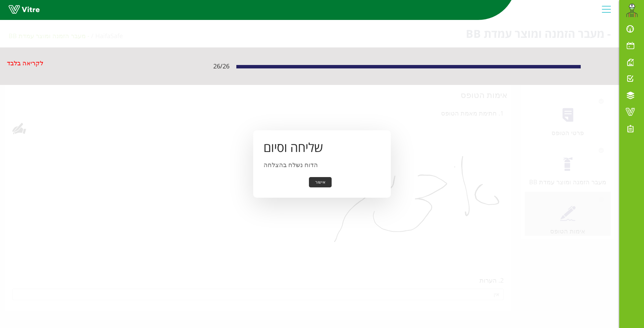
click at [324, 182] on button "אישור" at bounding box center [320, 182] width 23 height 11
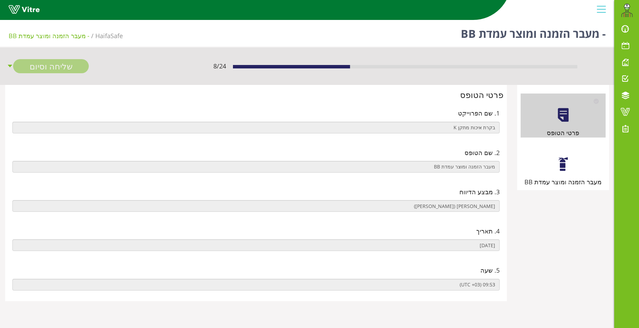
click at [565, 164] on div at bounding box center [562, 164] width 15 height 15
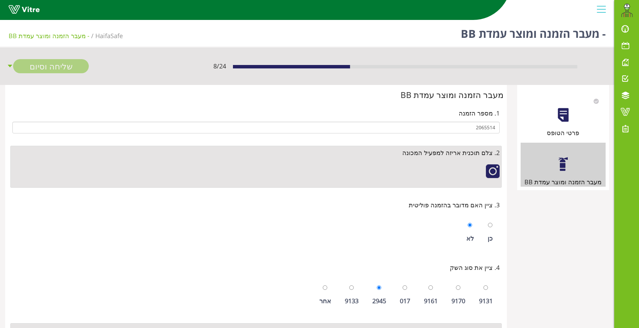
click at [546, 119] on div "פרטי הטופס" at bounding box center [562, 116] width 85 height 44
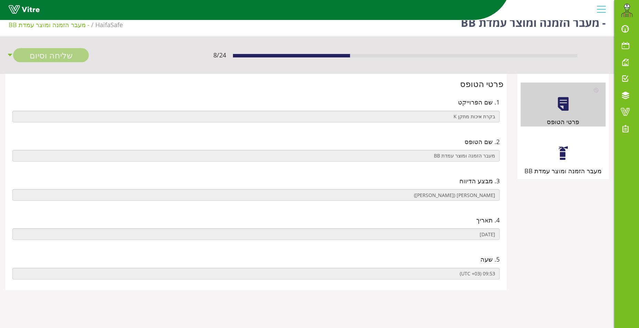
scroll to position [17, 0]
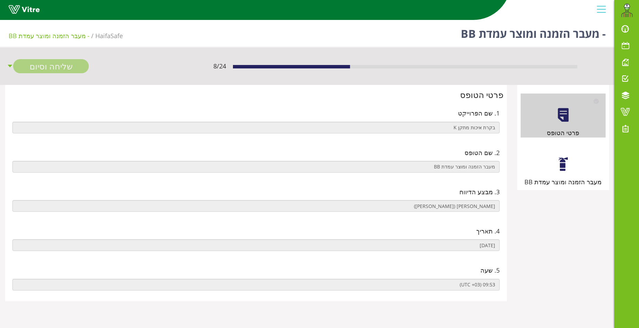
click at [552, 157] on div "מעבר הזמנה ומוצר עמדת BB" at bounding box center [562, 165] width 85 height 44
